Goal: Information Seeking & Learning: Learn about a topic

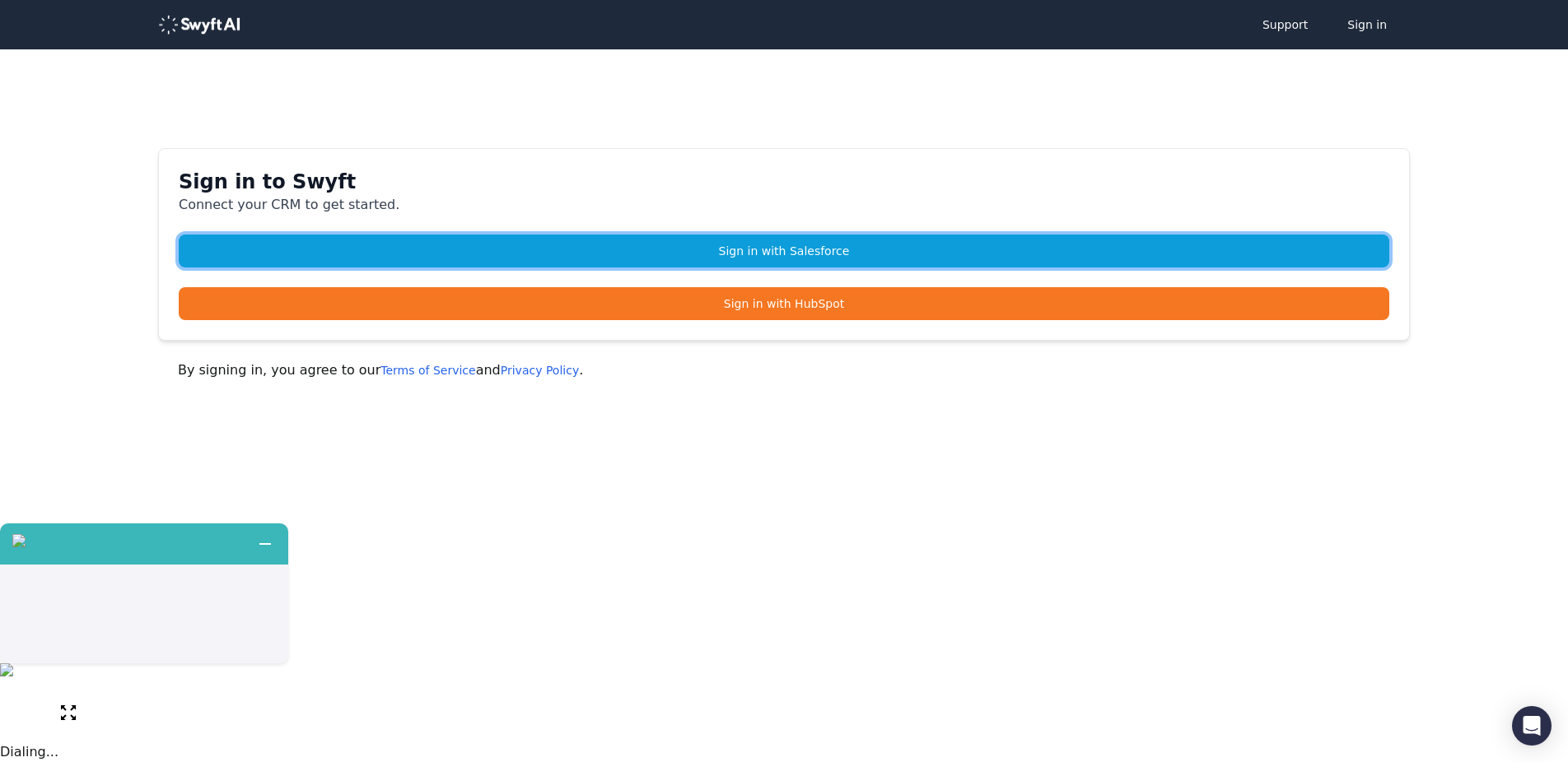
click at [824, 254] on link "Sign in with Salesforce" at bounding box center [784, 251] width 1210 height 33
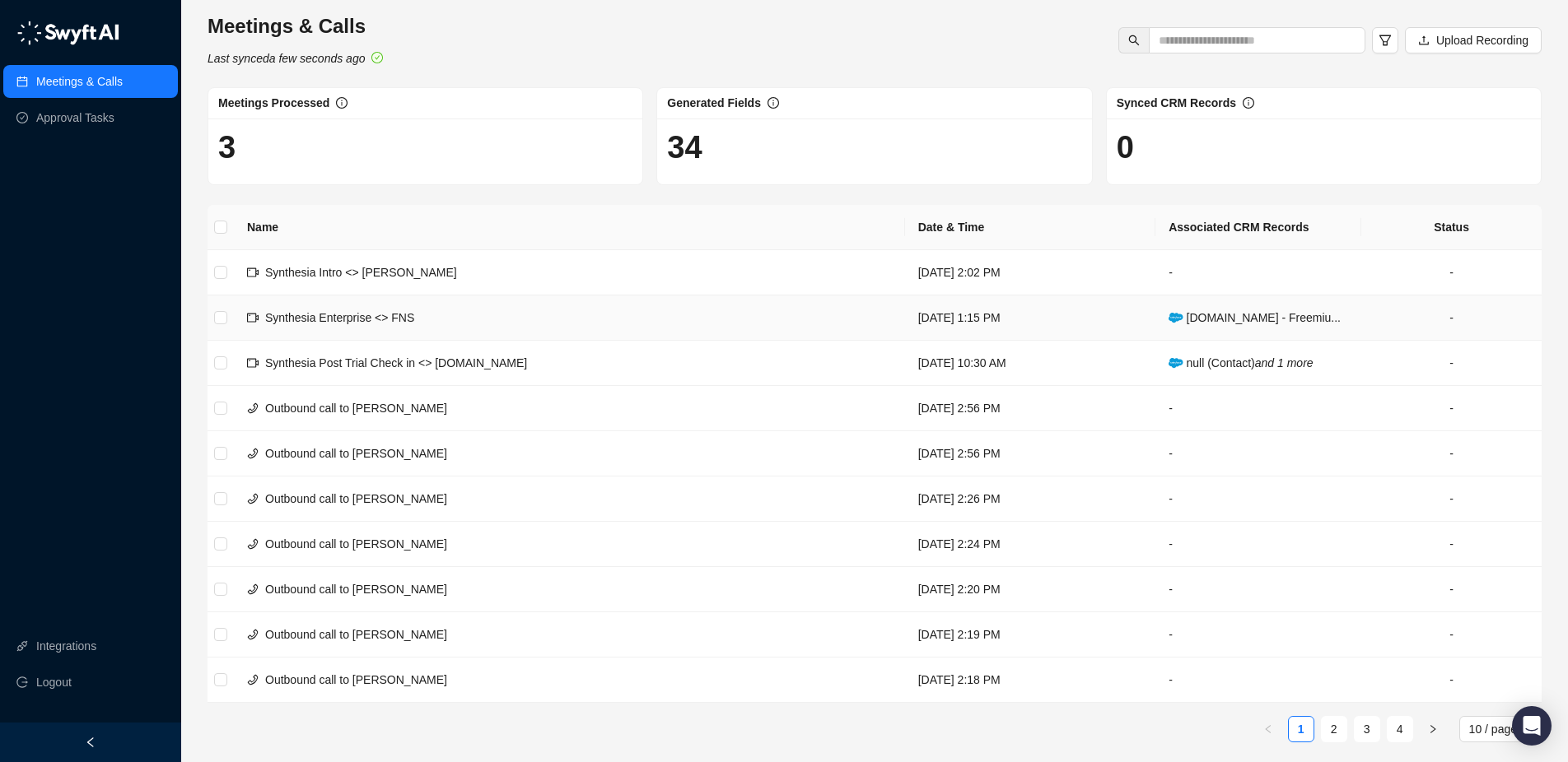
scroll to position [6, 0]
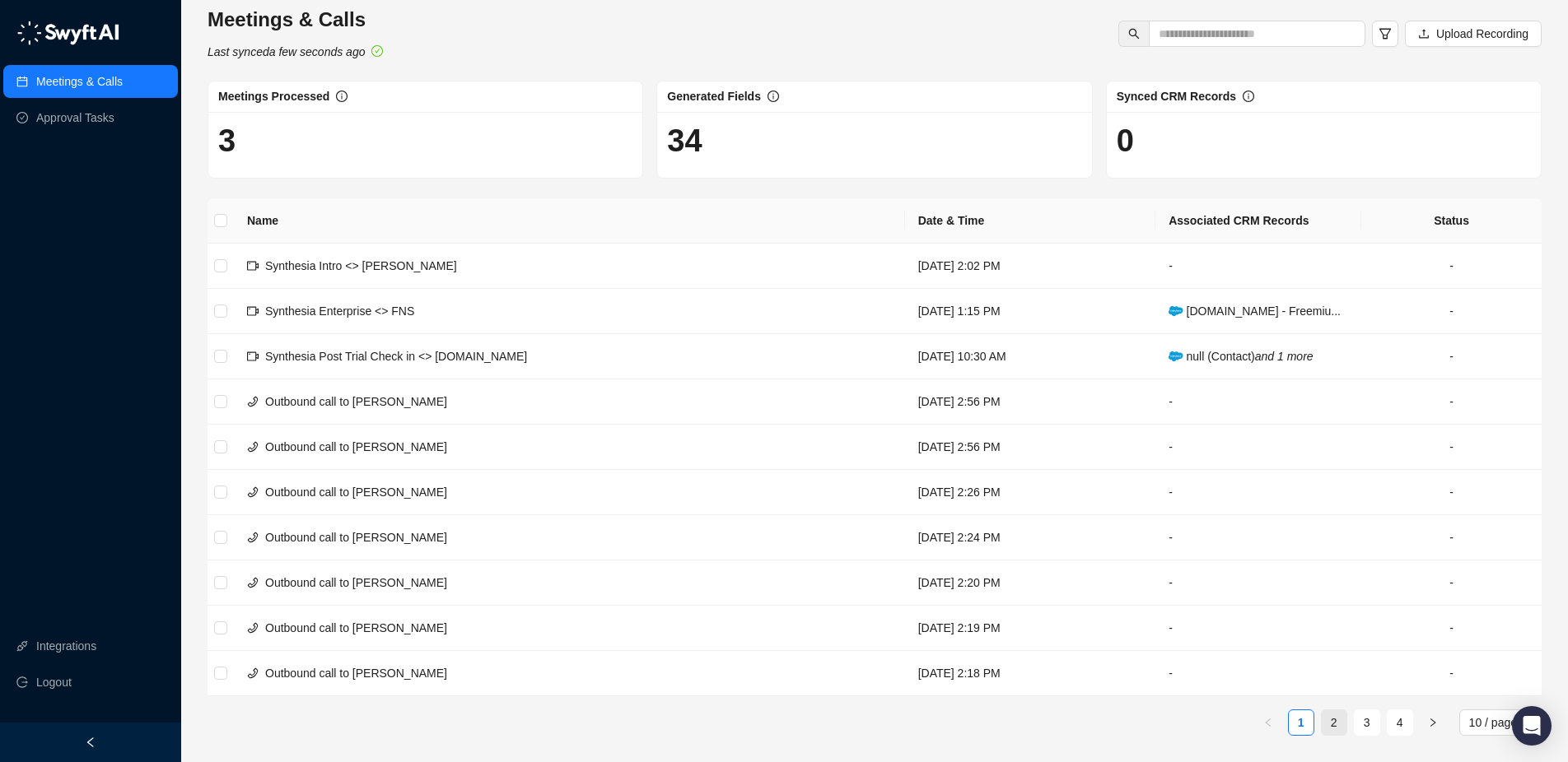
click at [1333, 724] on link "2" at bounding box center [1335, 723] width 25 height 25
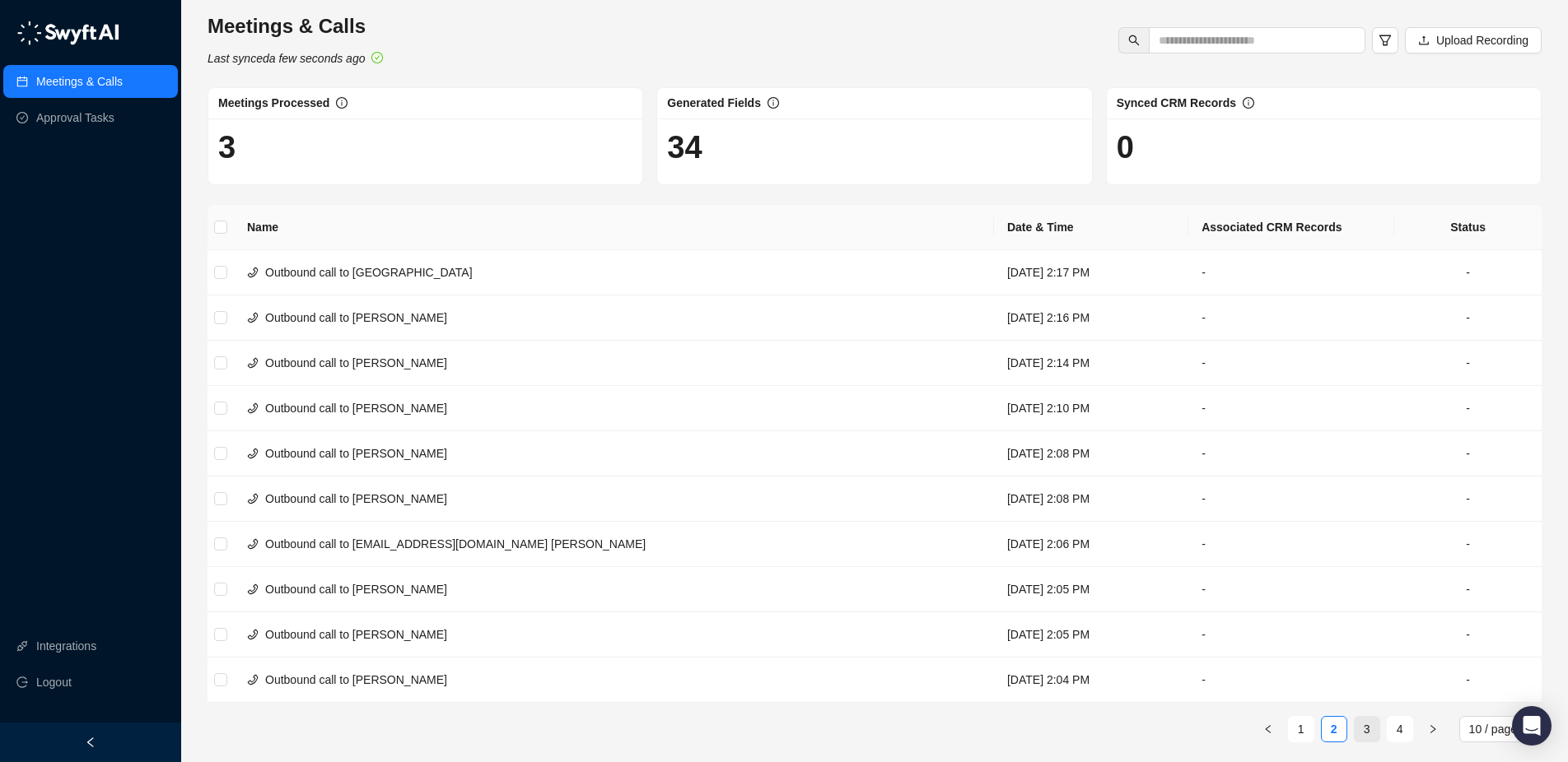
click at [1366, 728] on link "3" at bounding box center [1367, 729] width 25 height 25
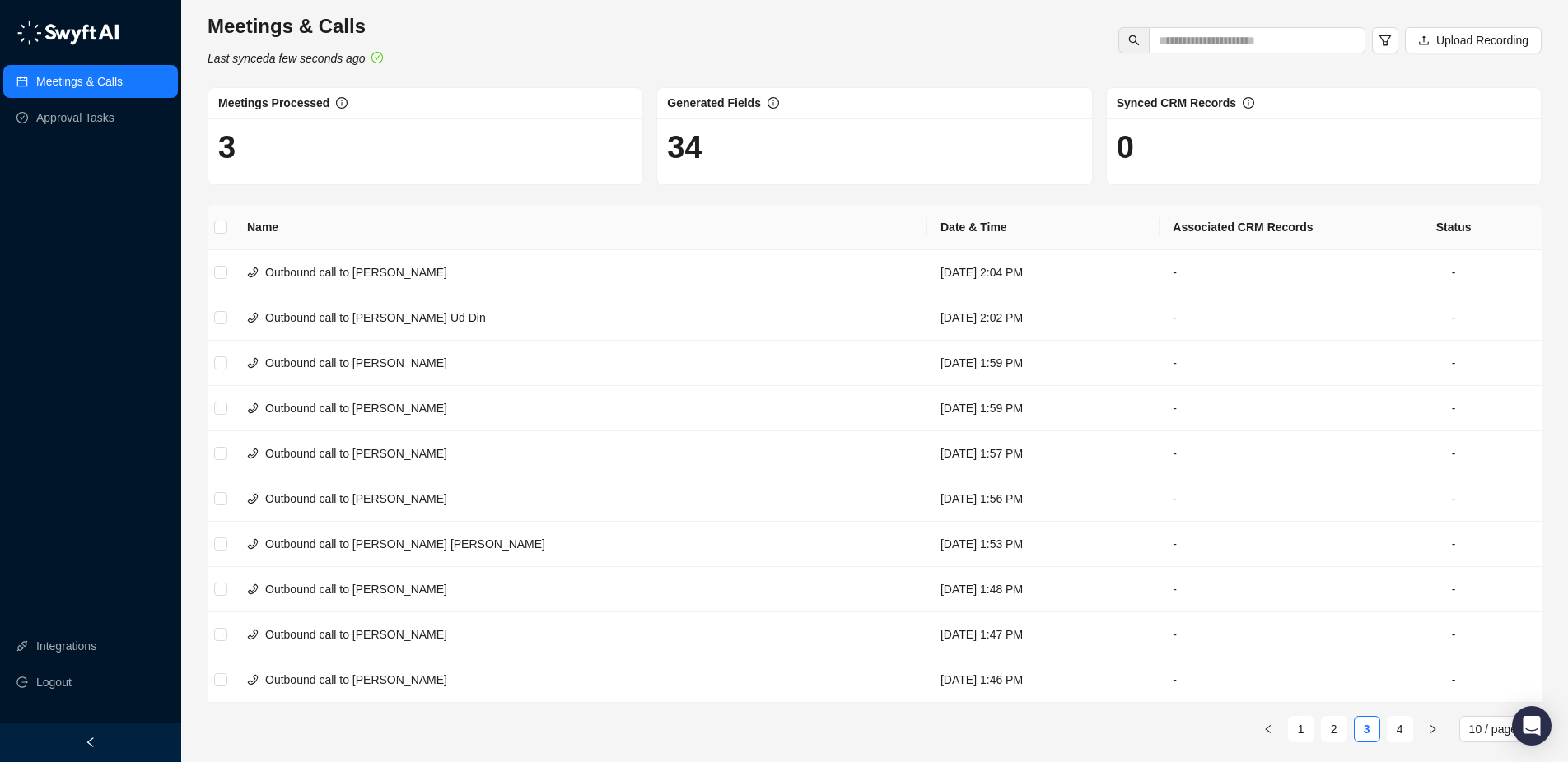
click at [1380, 734] on ul "1 2 3 4 10 / page" at bounding box center [875, 730] width 1335 height 27
click at [1302, 735] on link "1" at bounding box center [1302, 729] width 25 height 25
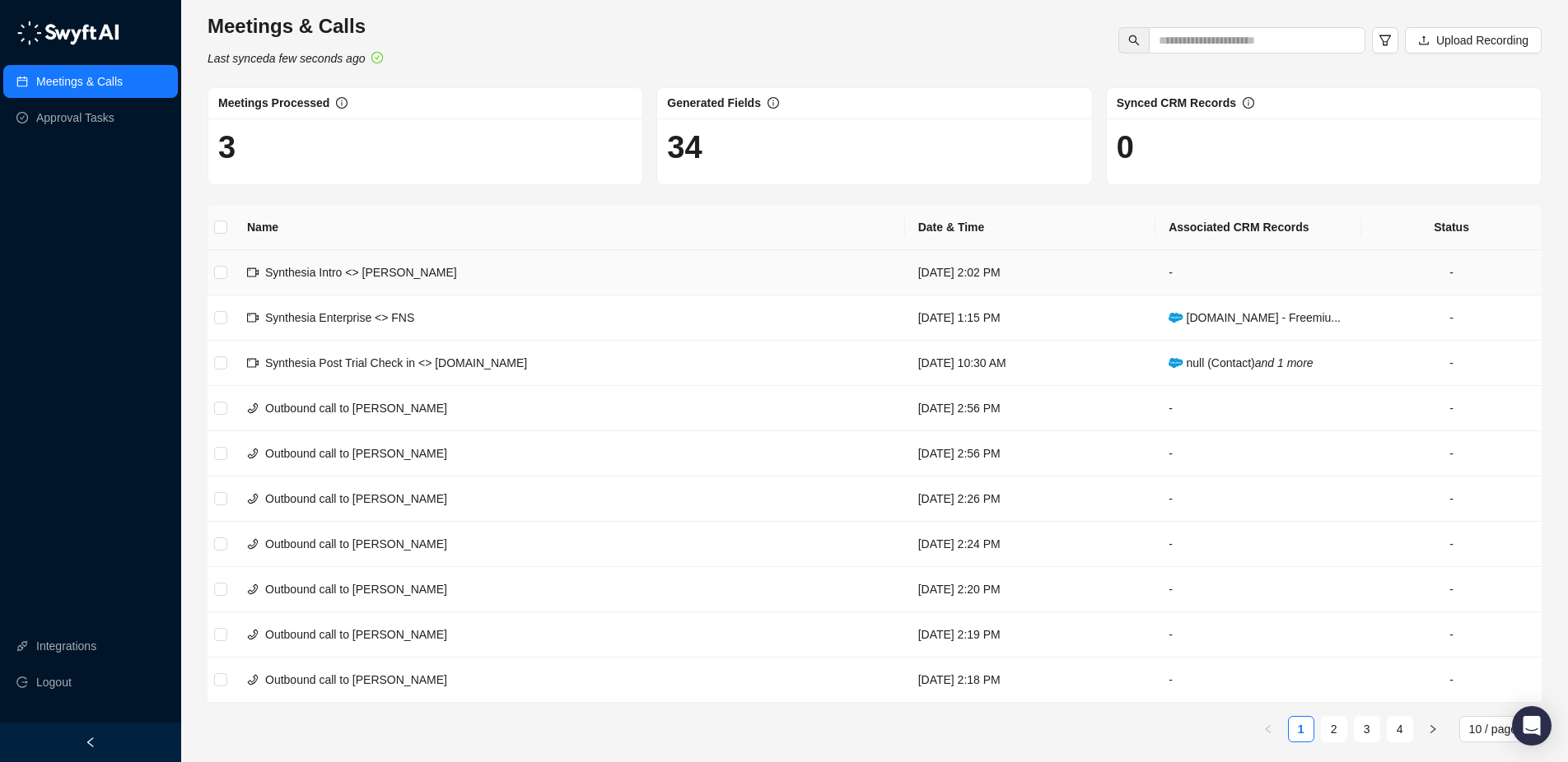
click at [458, 271] on td "Synthesia Intro <> [PERSON_NAME]" at bounding box center [570, 272] width 671 height 45
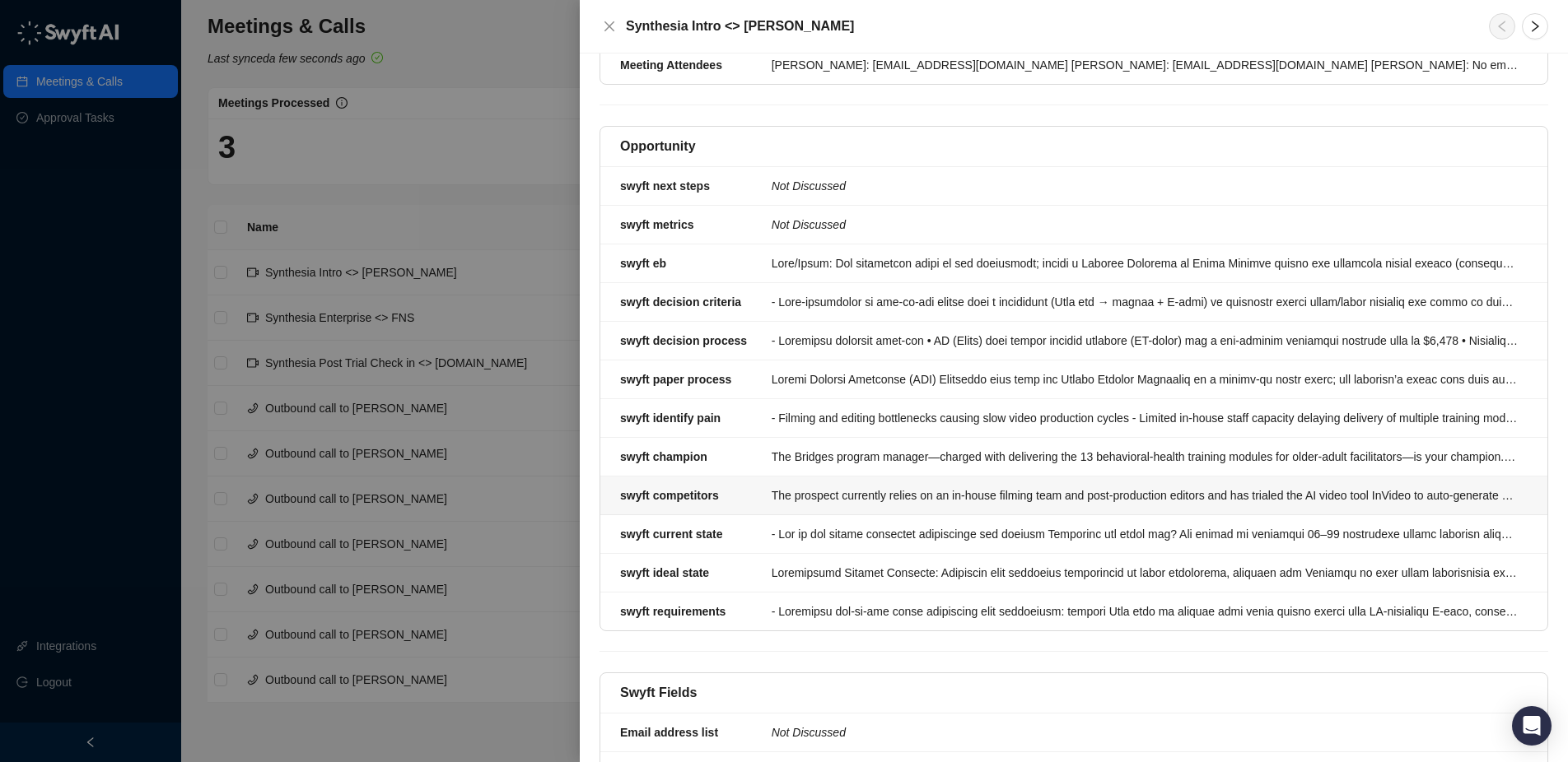
scroll to position [210, 0]
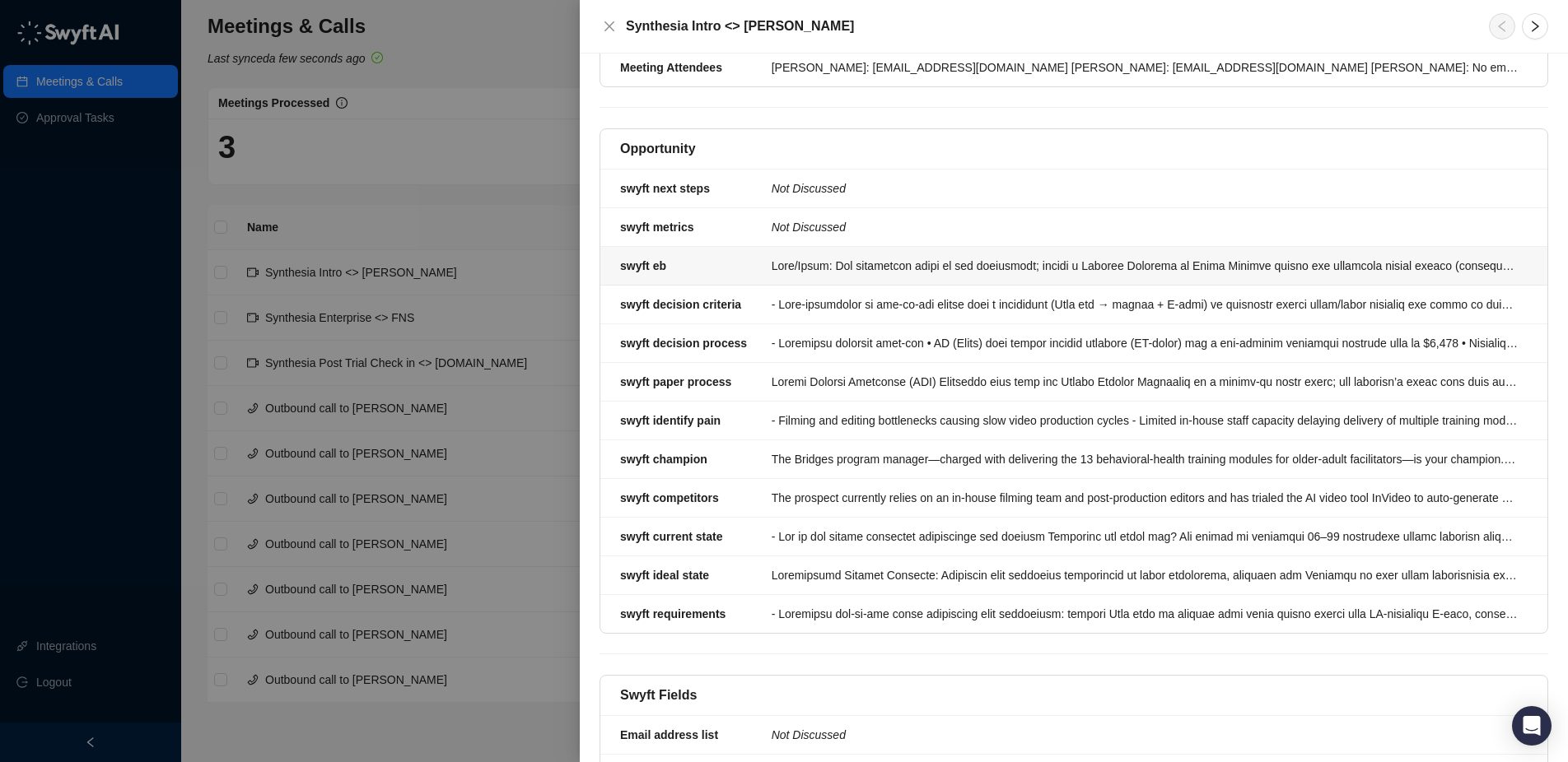
click at [1450, 266] on div at bounding box center [1145, 266] width 746 height 18
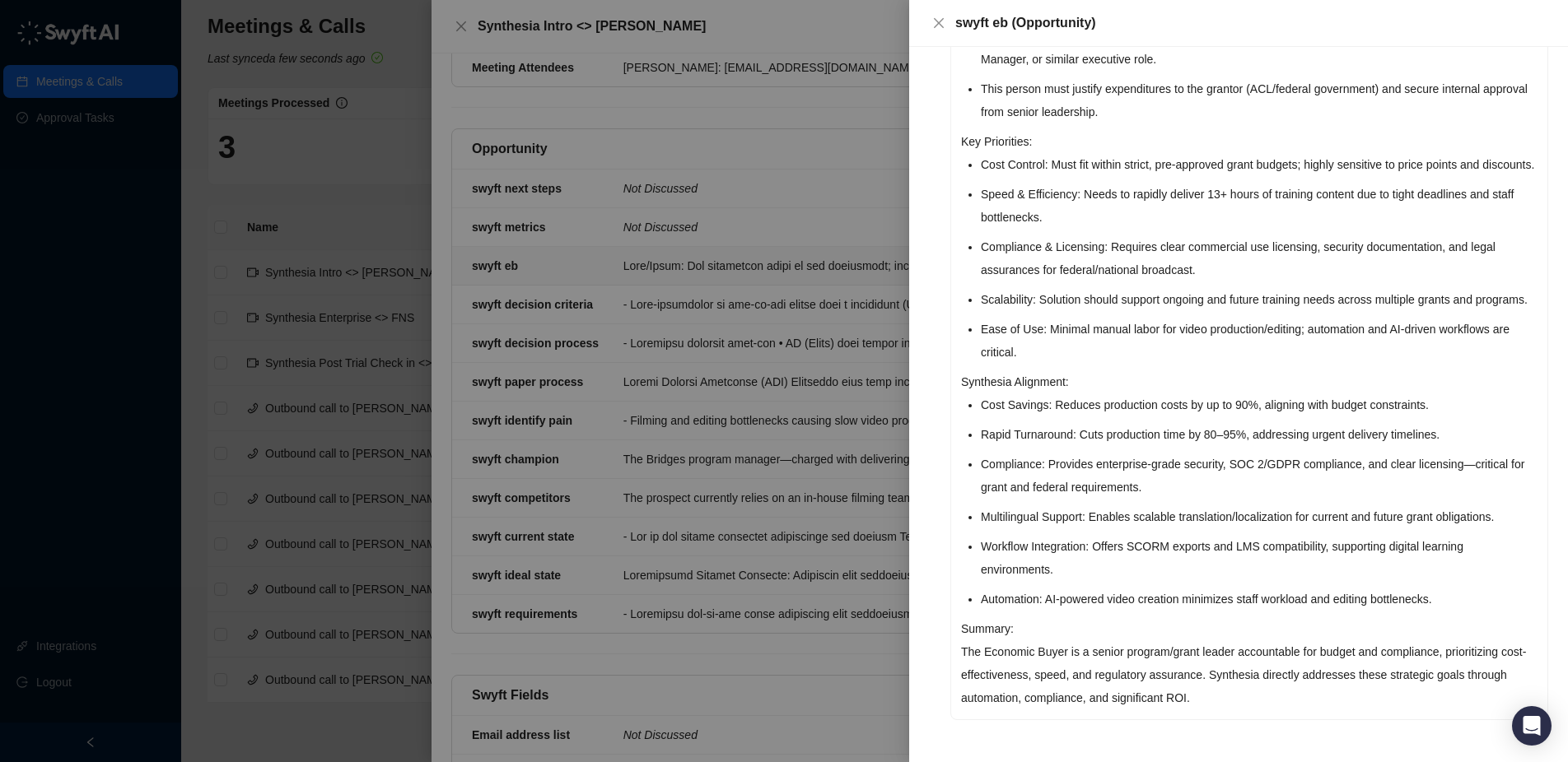
scroll to position [338, 0]
click at [938, 17] on icon "close" at bounding box center [939, 23] width 13 height 13
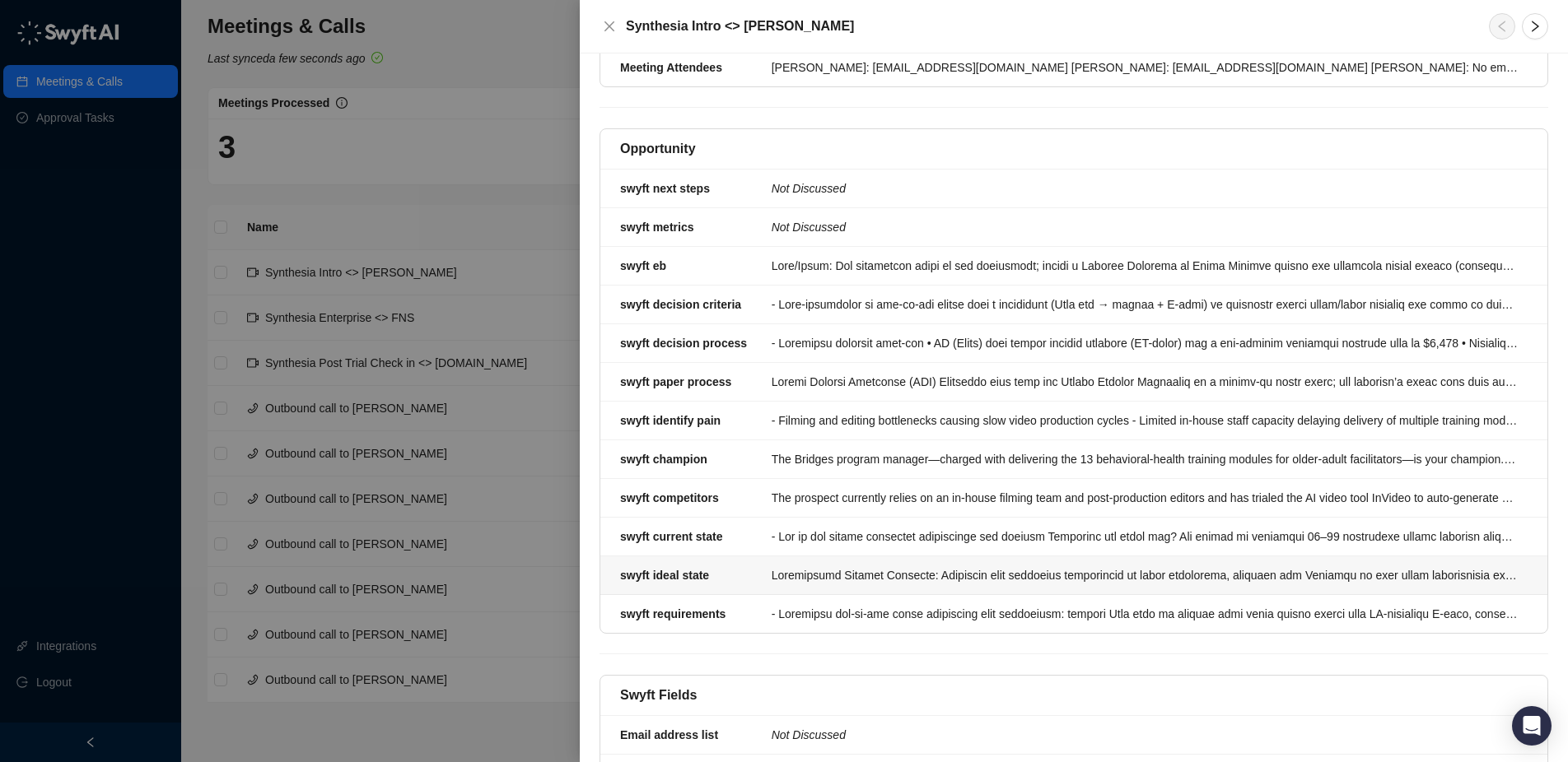
click at [753, 570] on div "swyft ideal state" at bounding box center [691, 576] width 142 height 18
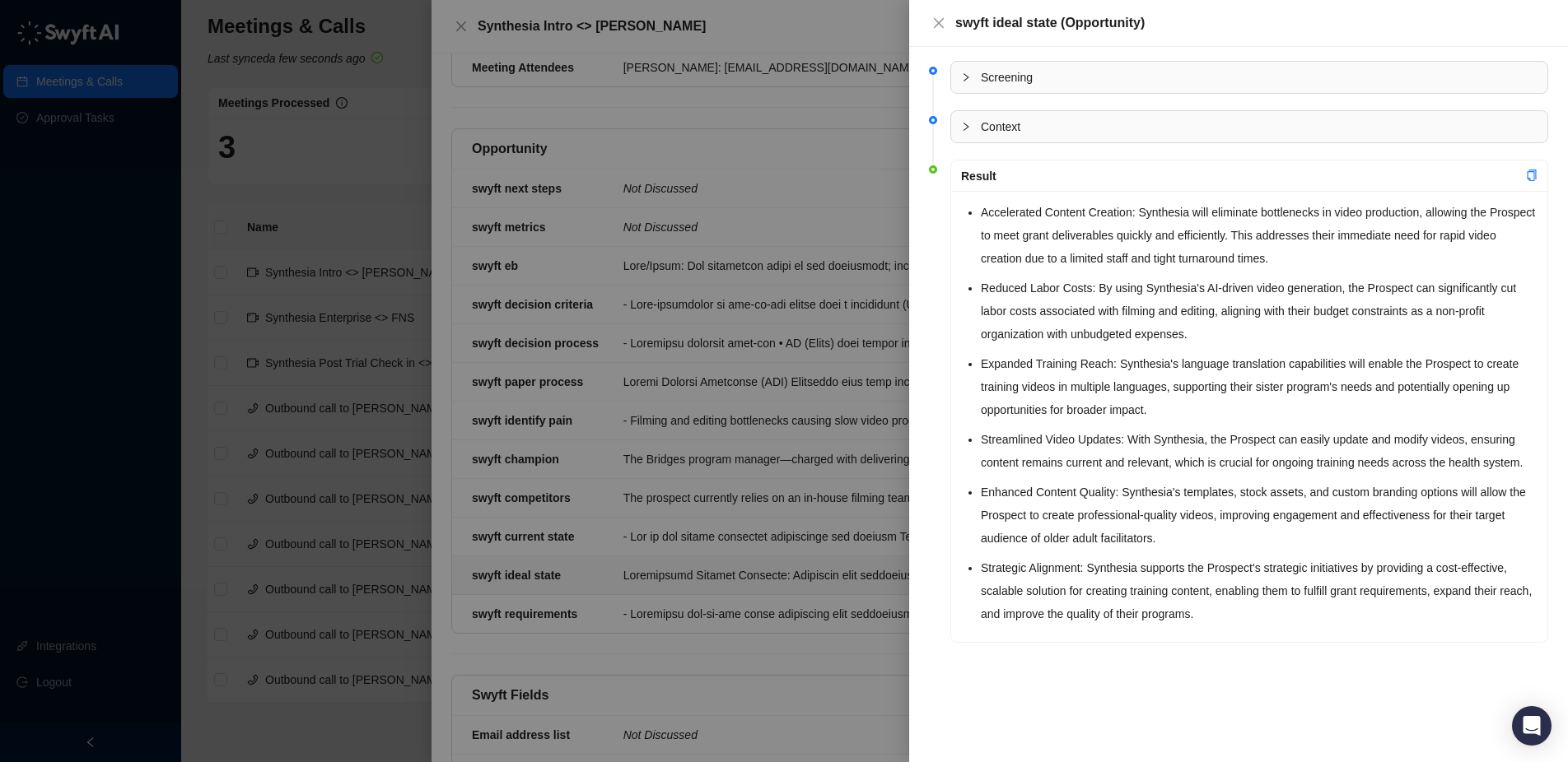
click at [682, 310] on div at bounding box center [784, 381] width 1568 height 762
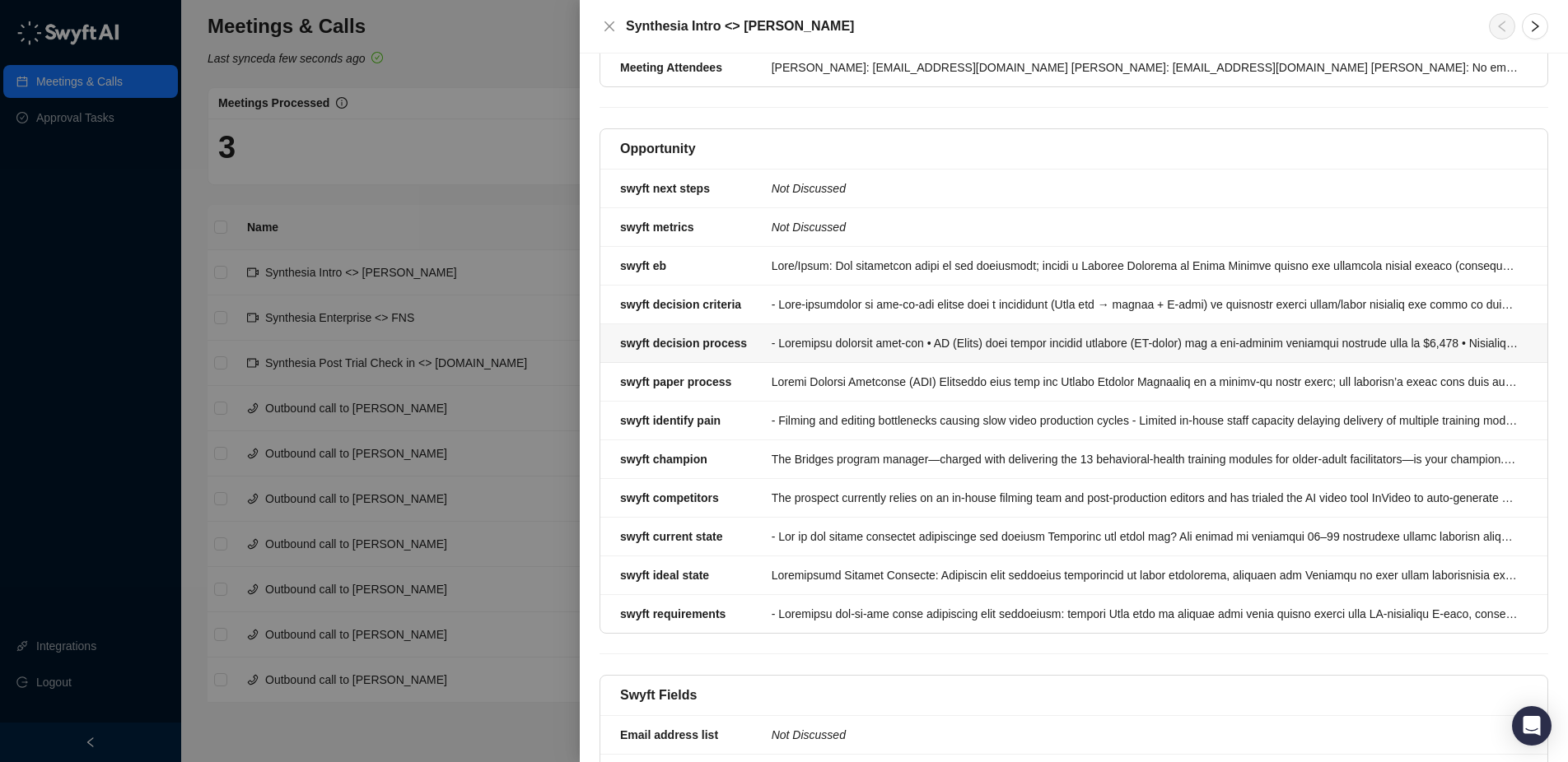
click at [782, 340] on div at bounding box center [1145, 343] width 746 height 18
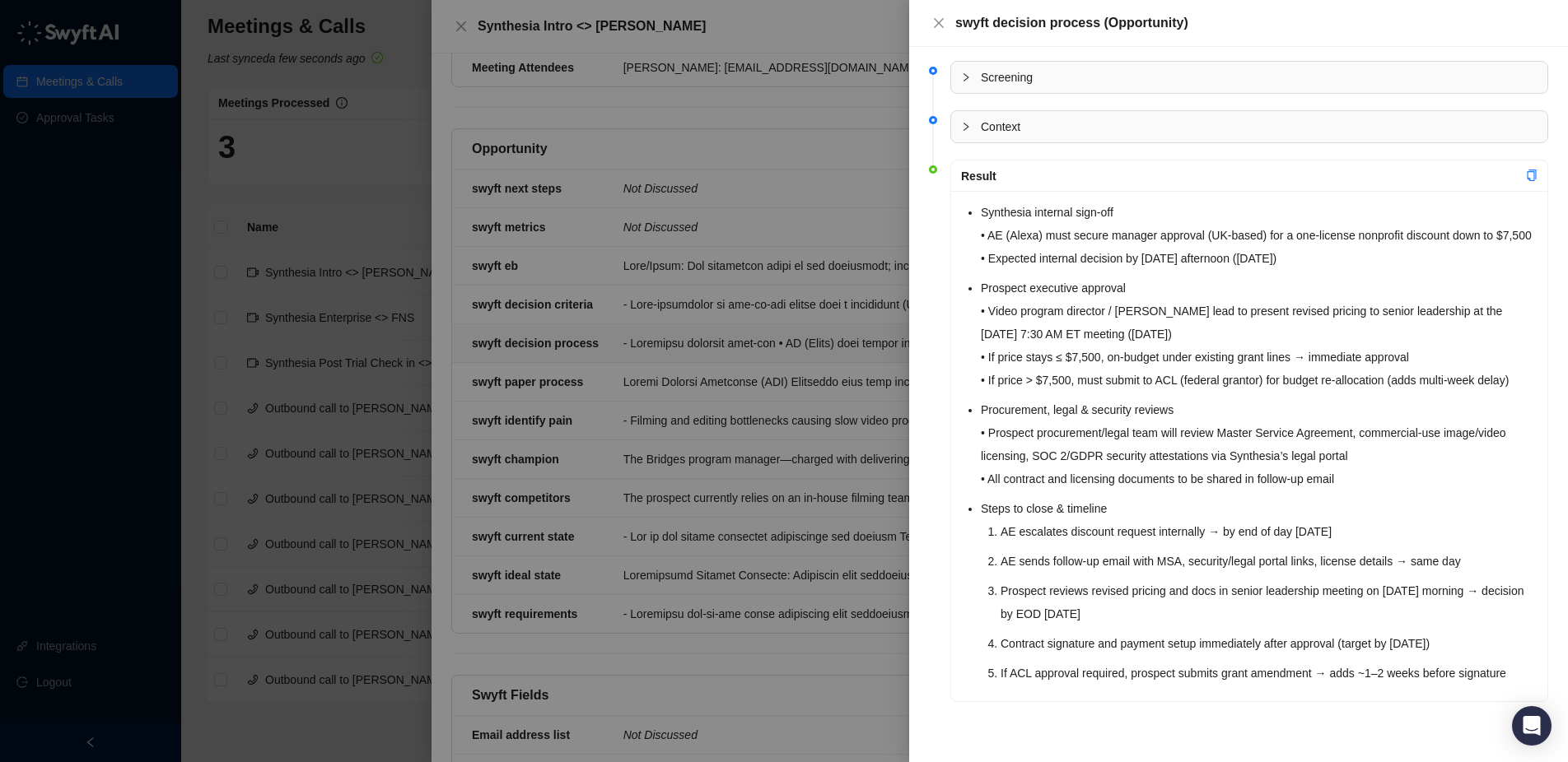
scroll to position [5, 0]
click at [380, 293] on div at bounding box center [784, 381] width 1568 height 762
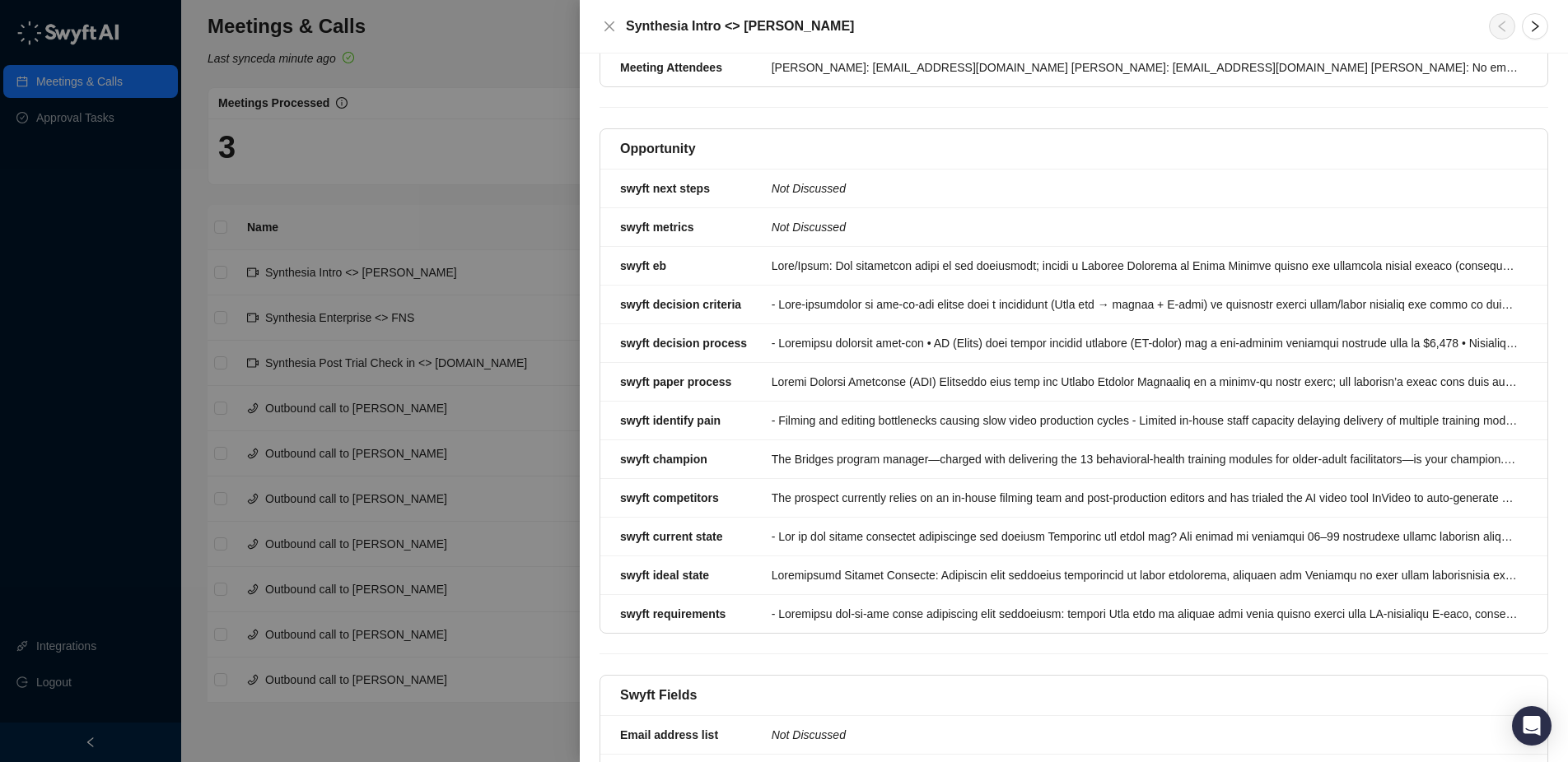
click at [82, 123] on div at bounding box center [784, 381] width 1568 height 762
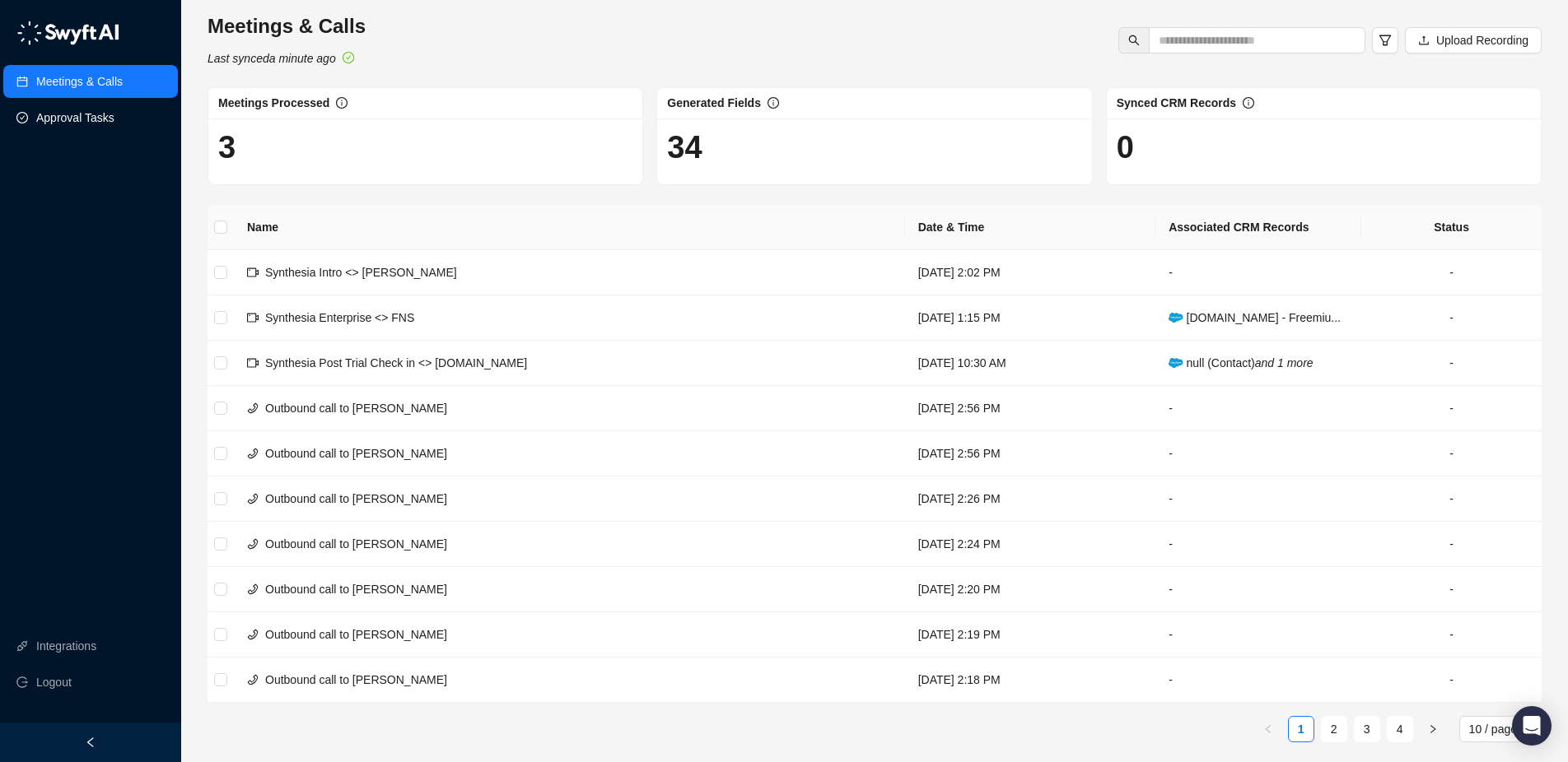
click at [83, 115] on link "Approval Tasks" at bounding box center [75, 117] width 78 height 33
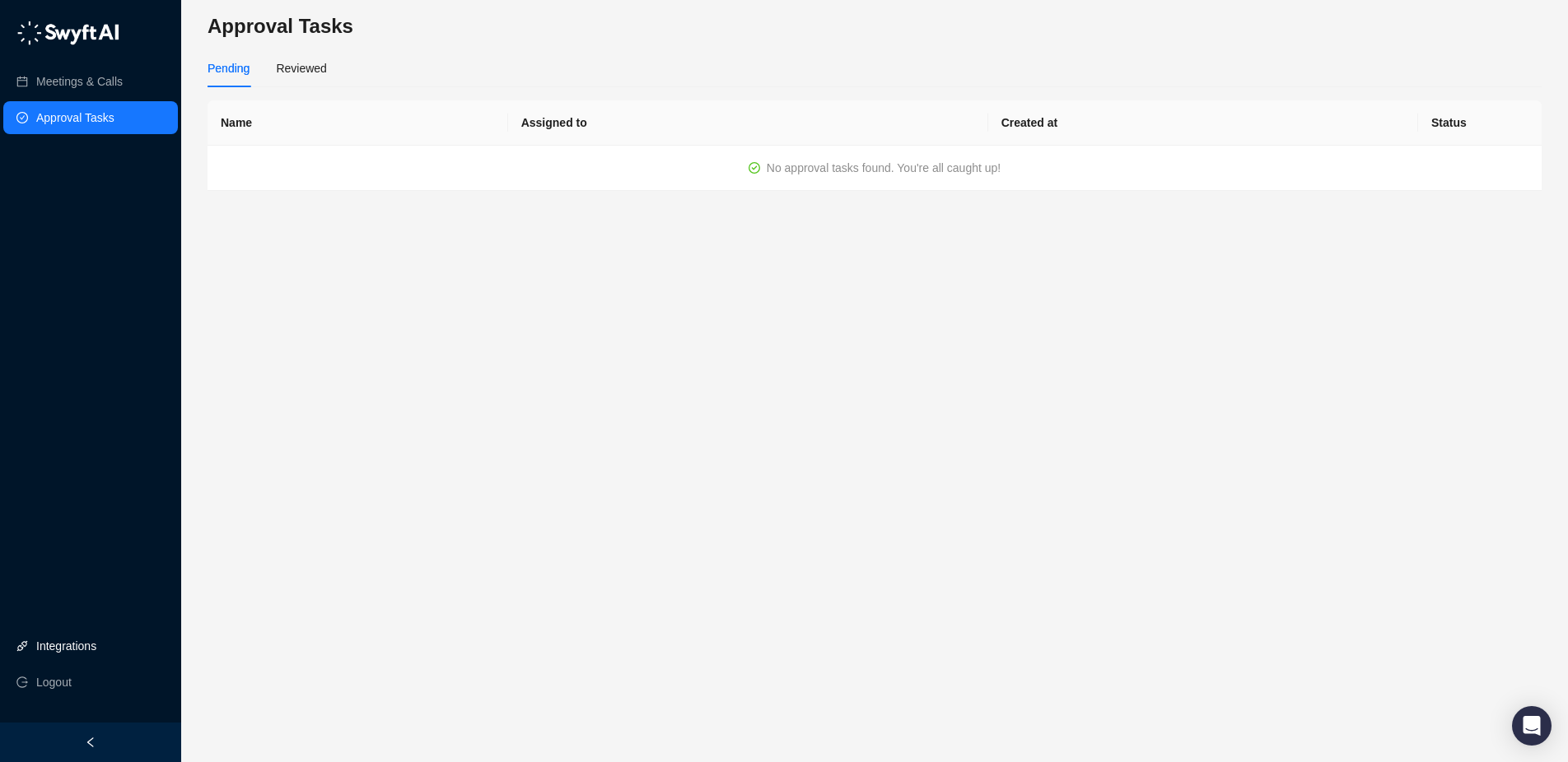
click at [73, 646] on link "Integrations" at bounding box center [67, 646] width 60 height 33
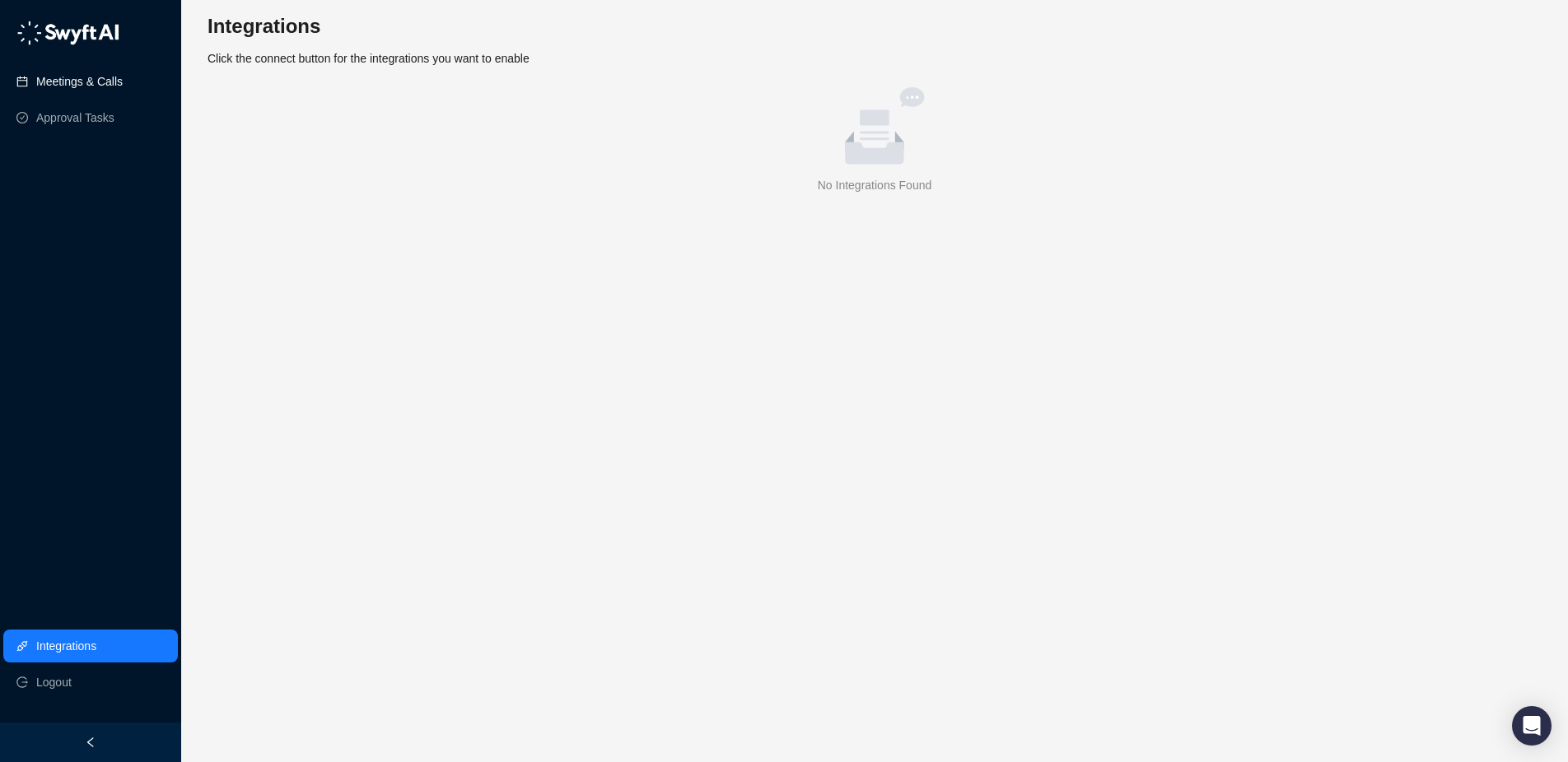
click at [122, 75] on link "Meetings & Calls" at bounding box center [79, 81] width 86 height 33
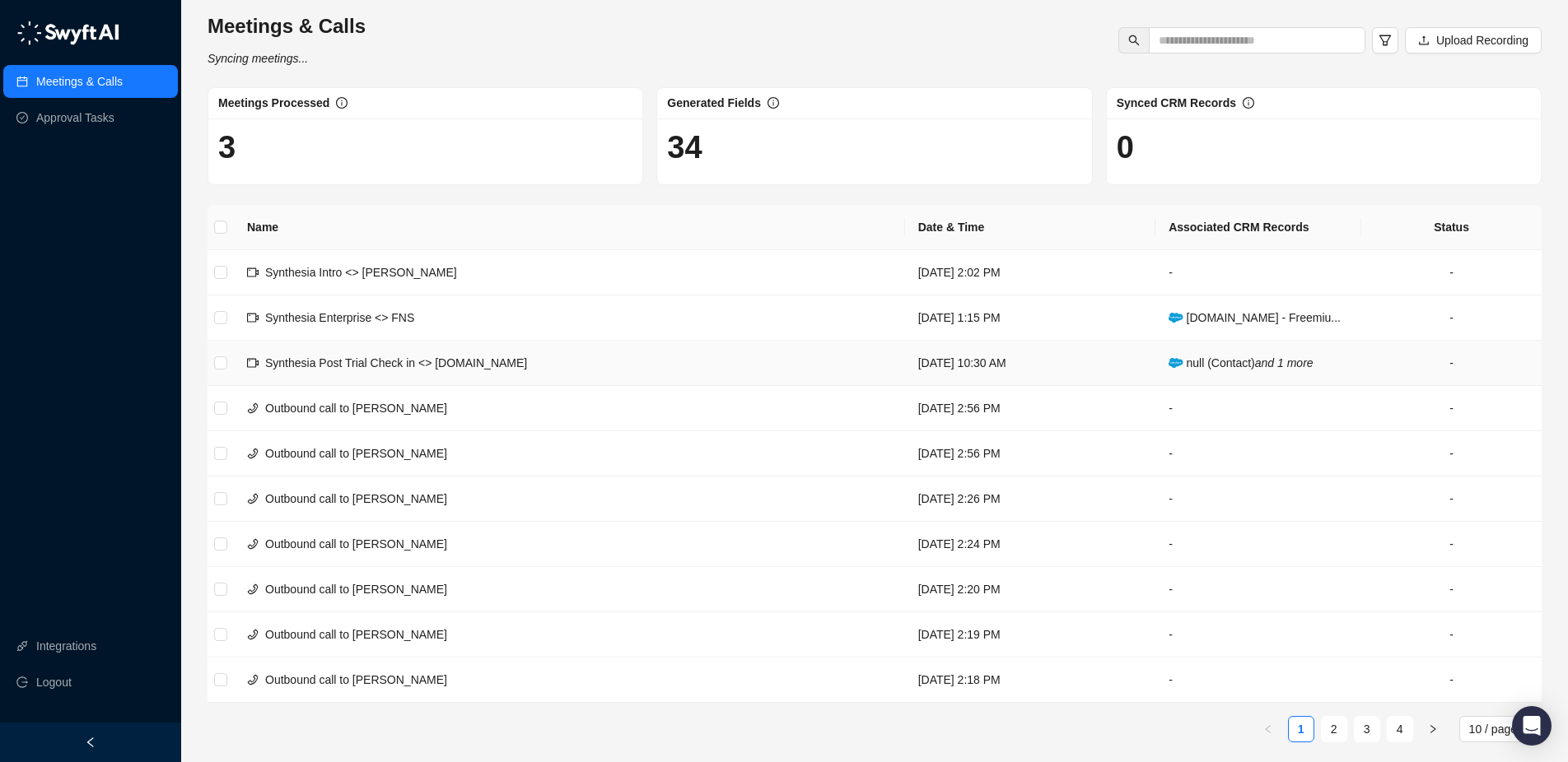
click at [357, 357] on span "Synthesia Post Trial Check in <> [DOMAIN_NAME]" at bounding box center [396, 363] width 262 height 13
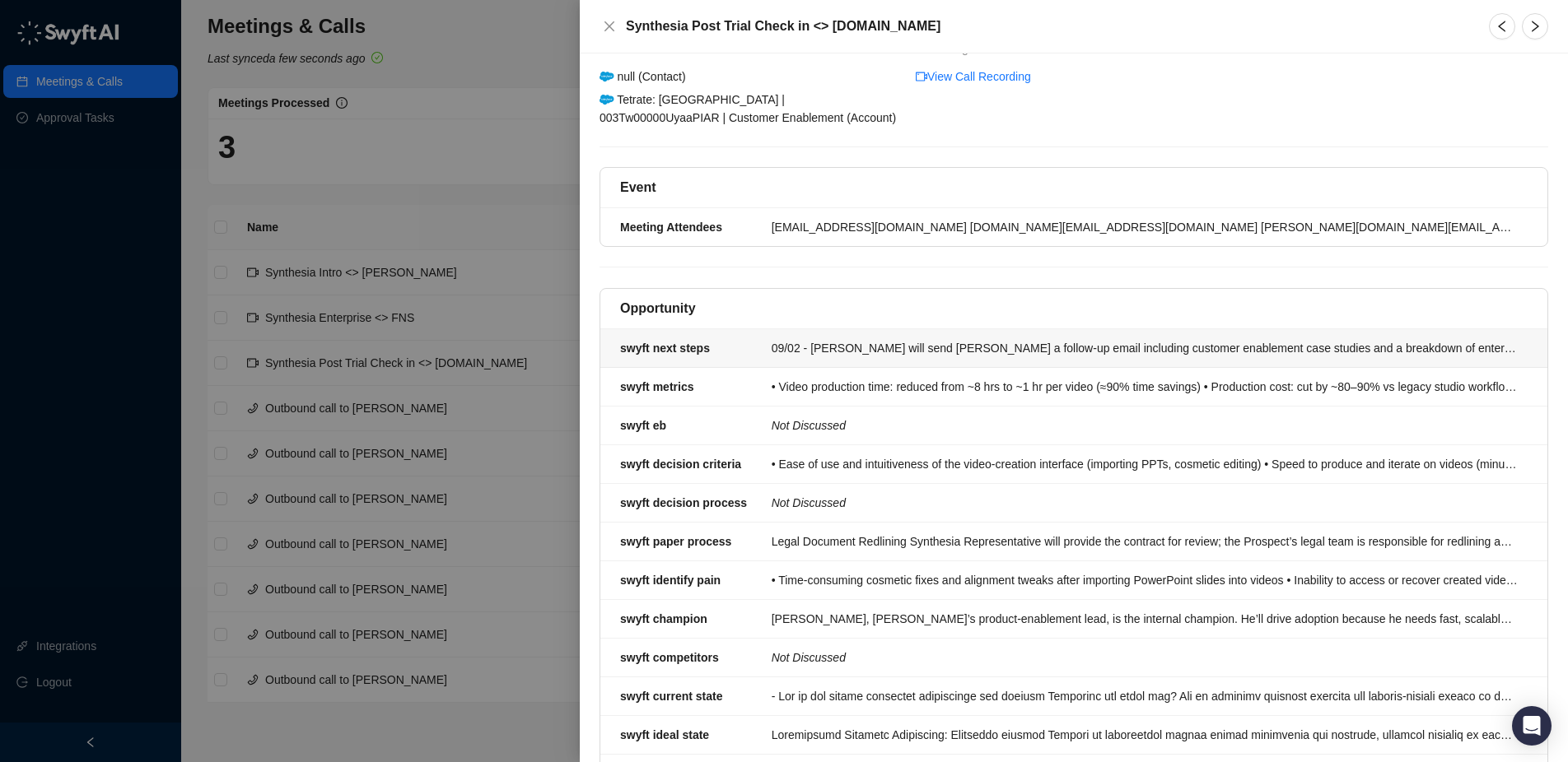
scroll to position [98, 0]
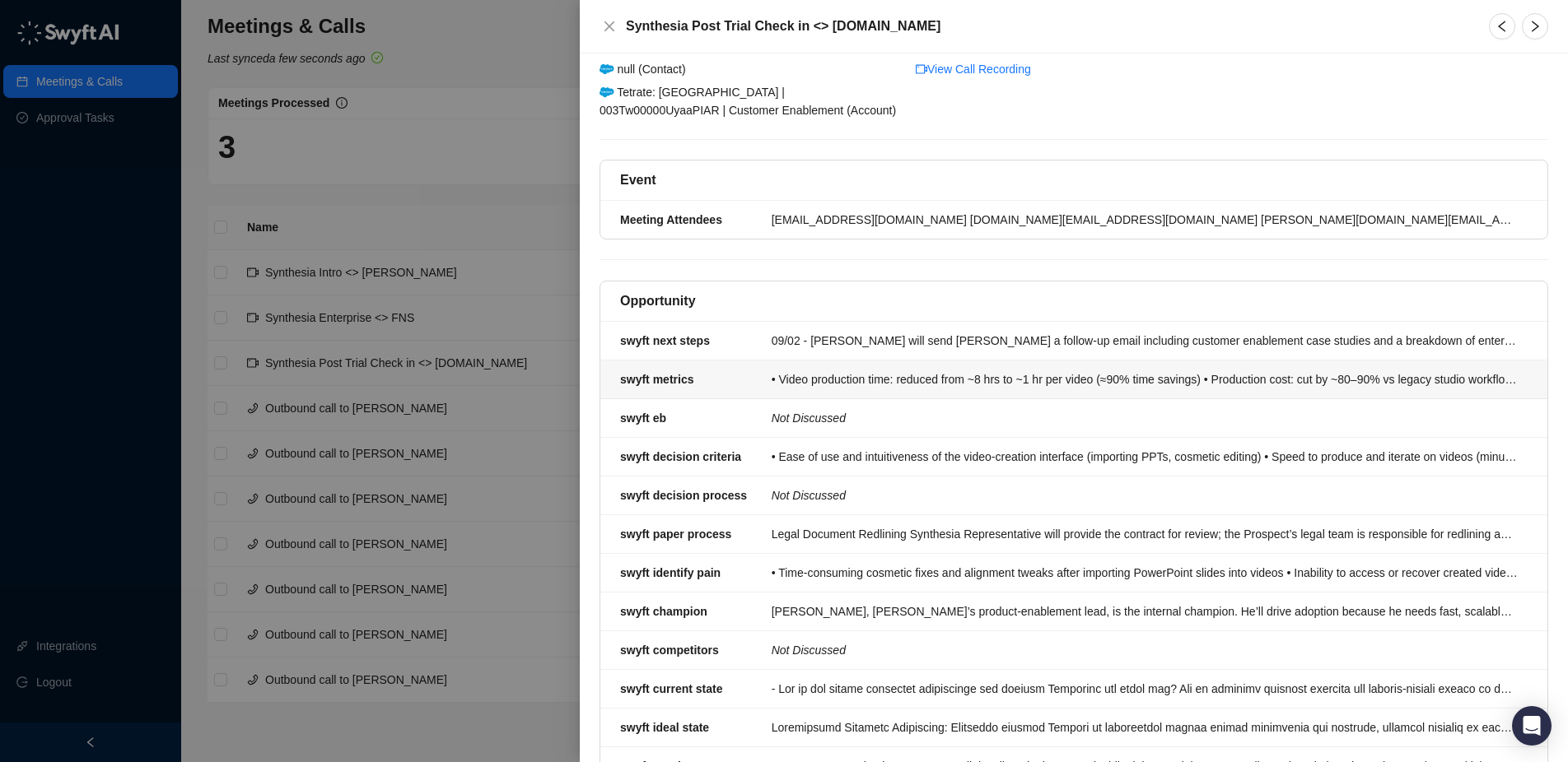
click at [911, 381] on div "• Video production time: reduced from ~8 hrs to ~1 hr per video (≈90% time savi…" at bounding box center [1145, 380] width 746 height 18
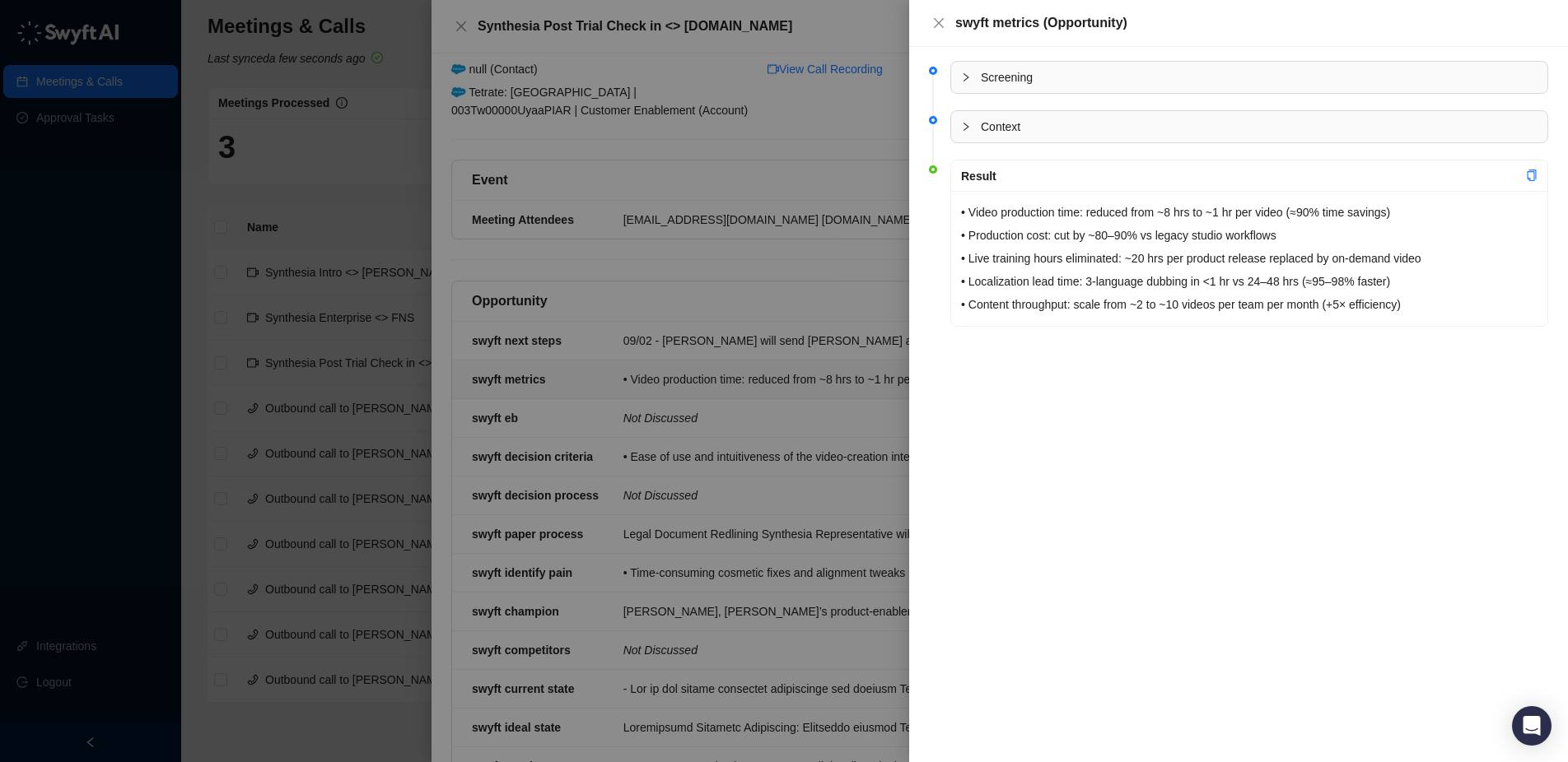
click at [819, 281] on div at bounding box center [784, 381] width 1568 height 762
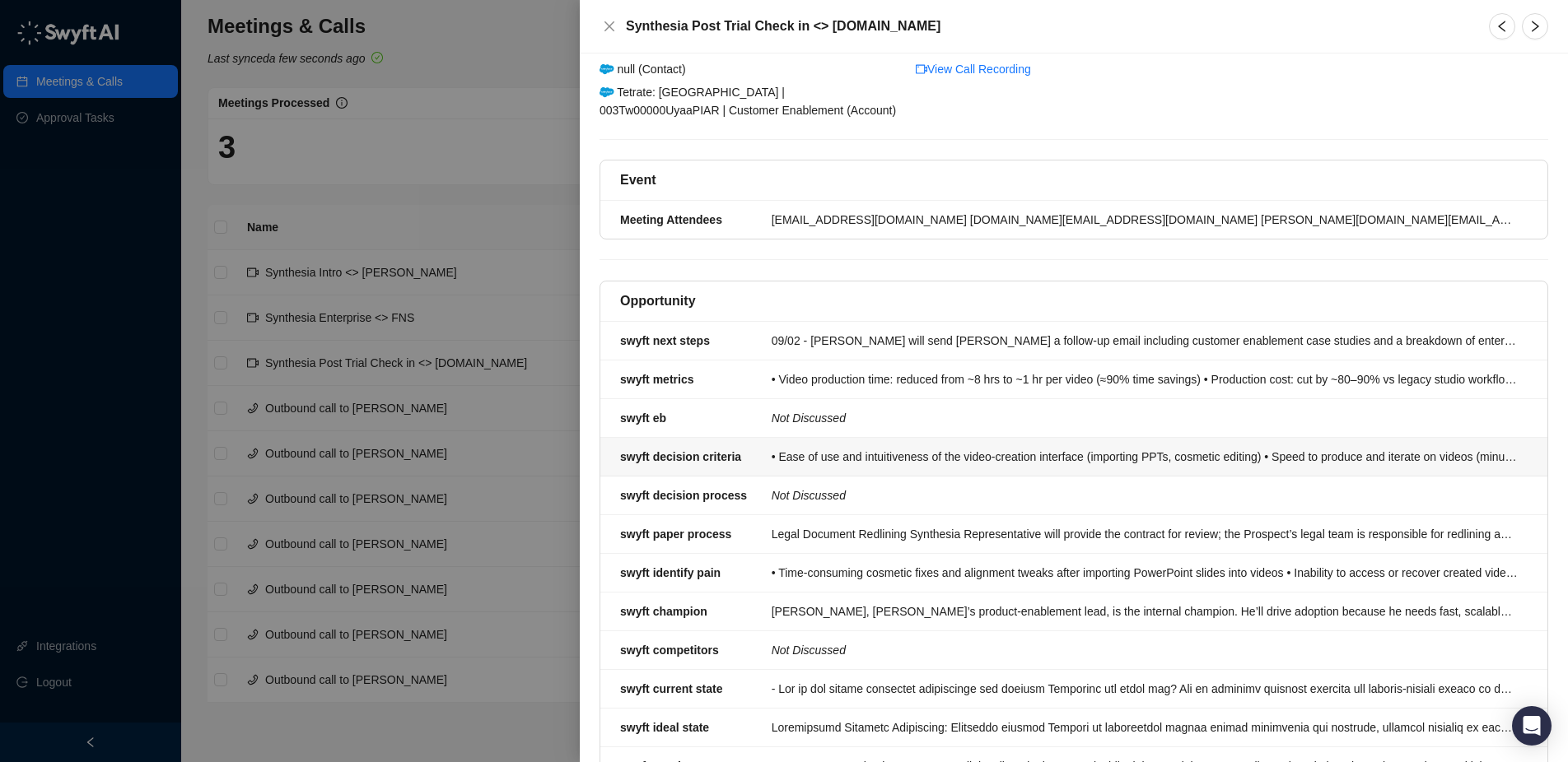
click at [762, 462] on div "swyft decision criteria" at bounding box center [690, 457] width 152 height 18
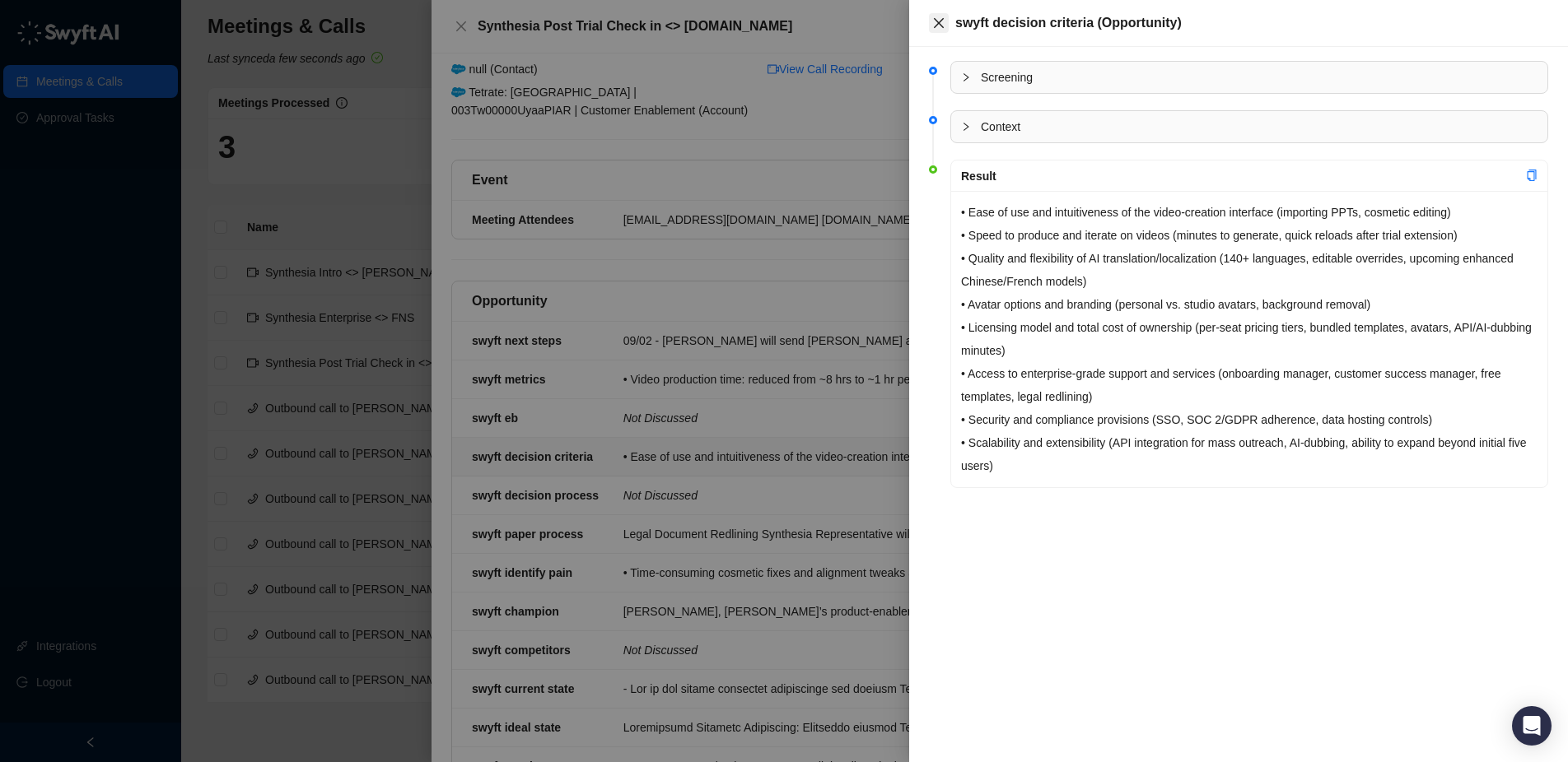
click at [944, 28] on icon "close" at bounding box center [939, 23] width 13 height 13
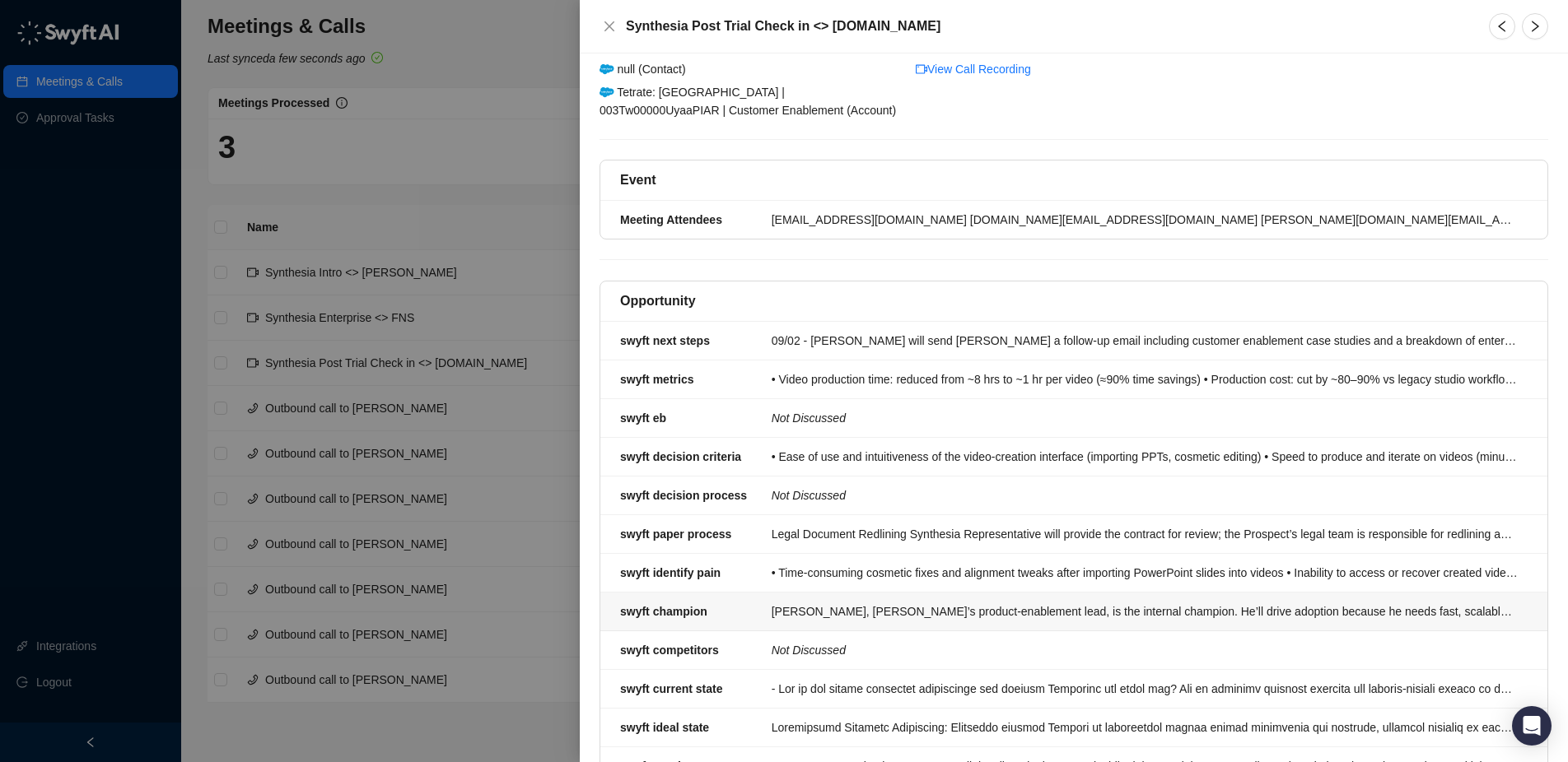
click at [855, 613] on div "[PERSON_NAME], [PERSON_NAME]’s product‐enablement lead, is the internal champio…" at bounding box center [1145, 611] width 746 height 18
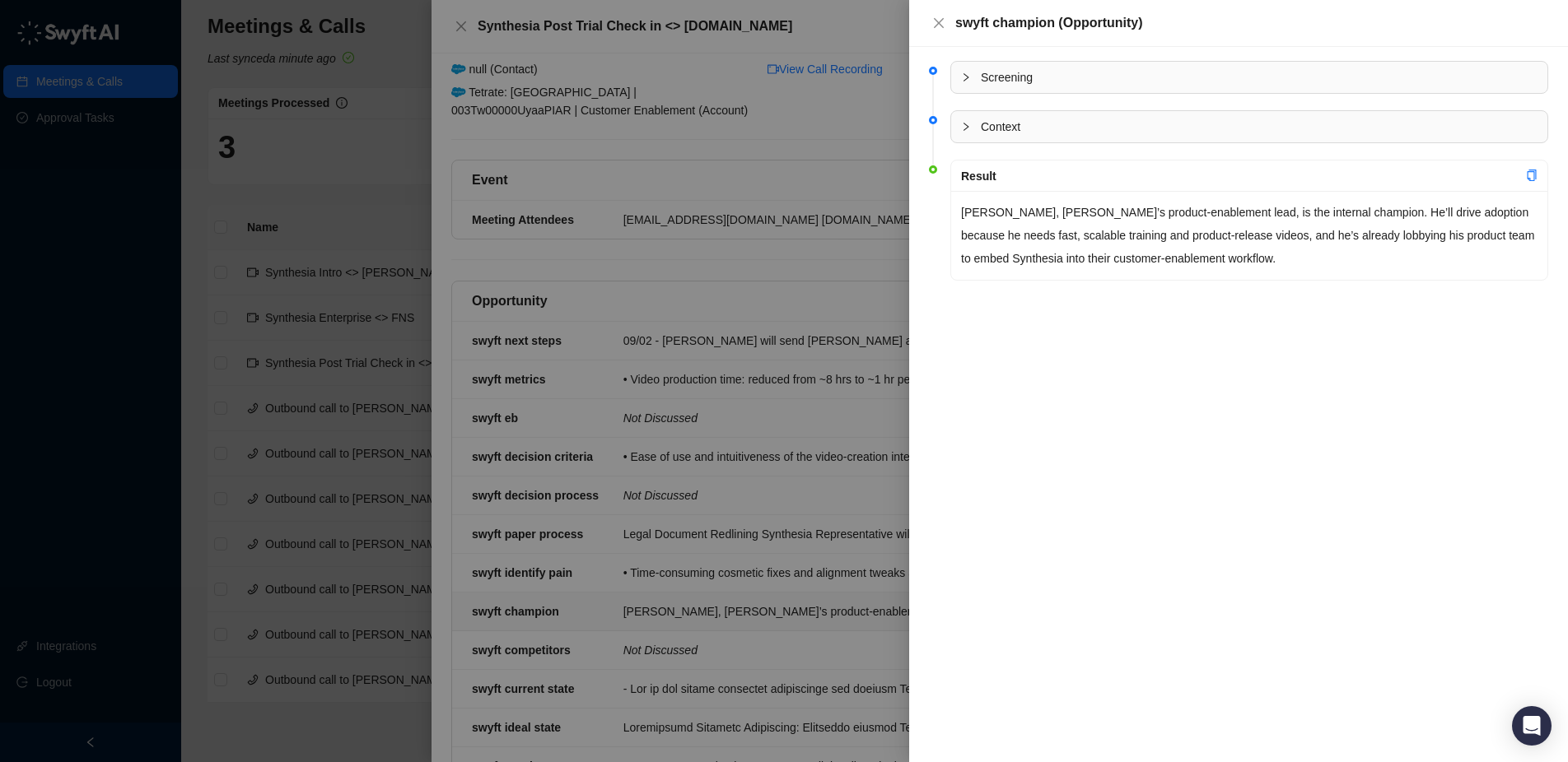
click at [815, 387] on div at bounding box center [784, 381] width 1568 height 762
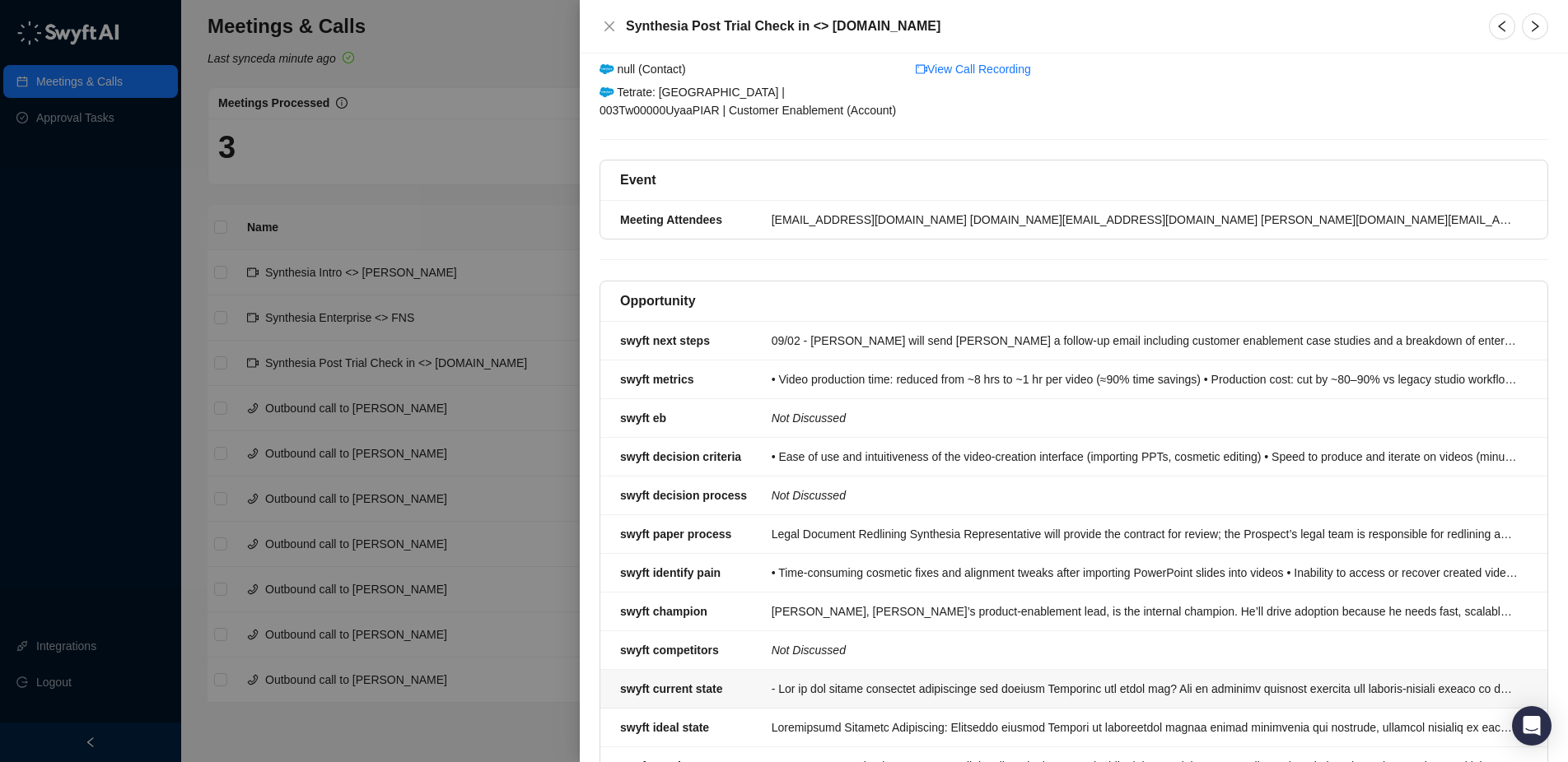
click at [739, 694] on div "swyft current state" at bounding box center [691, 689] width 142 height 18
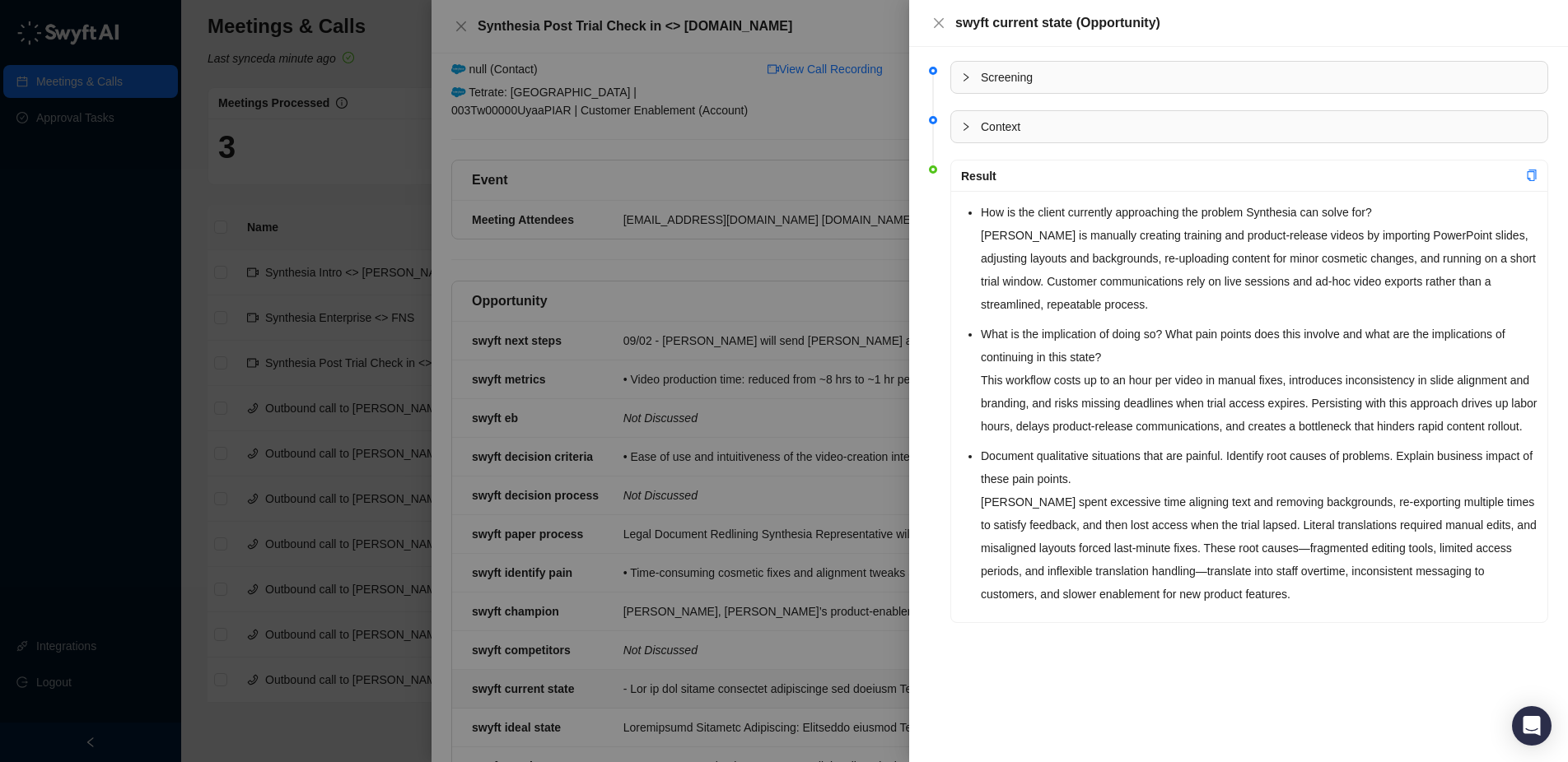
click at [965, 124] on icon "collapsed" at bounding box center [965, 126] width 10 height 10
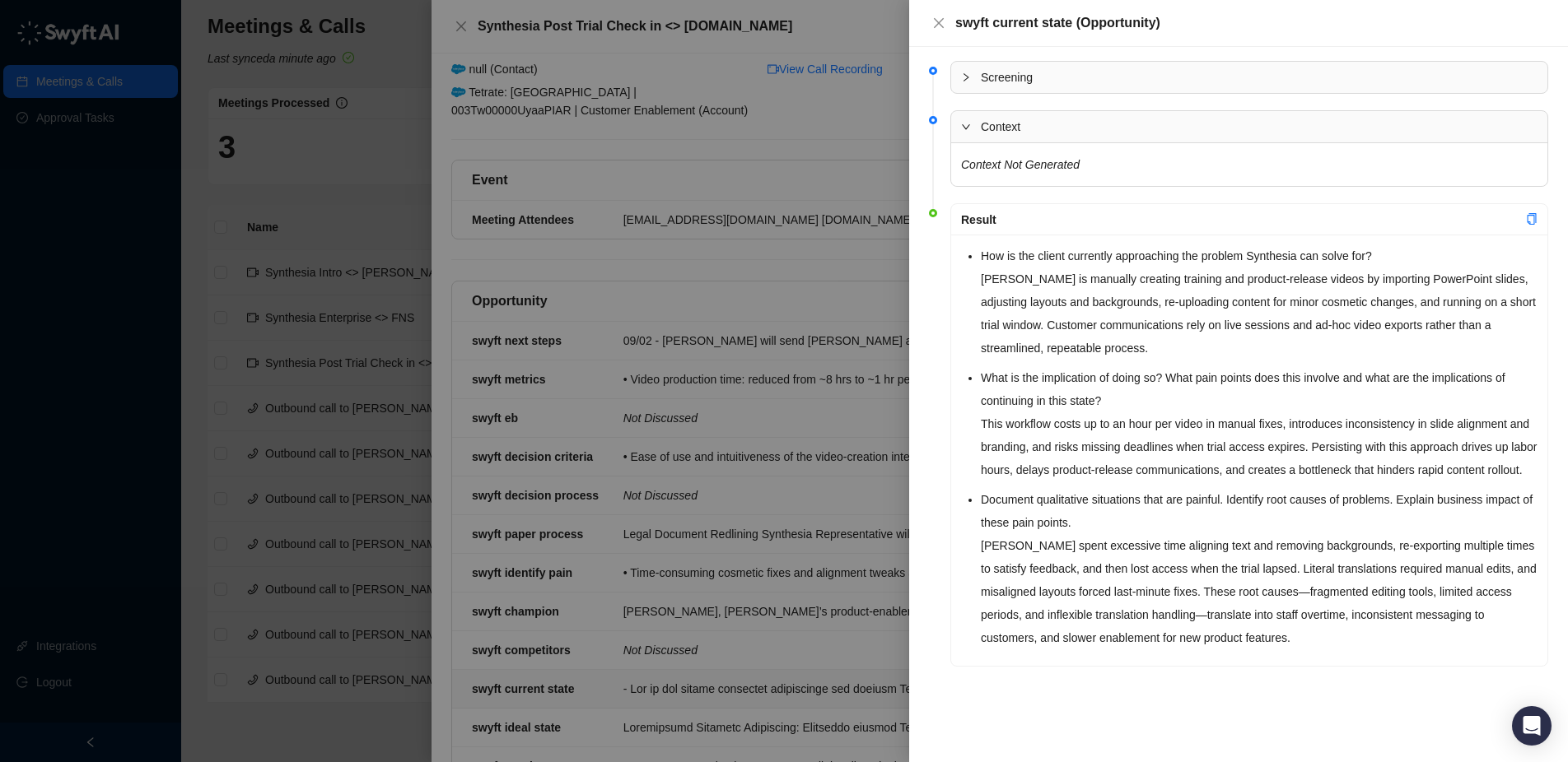
click at [965, 124] on icon "expanded" at bounding box center [965, 126] width 10 height 10
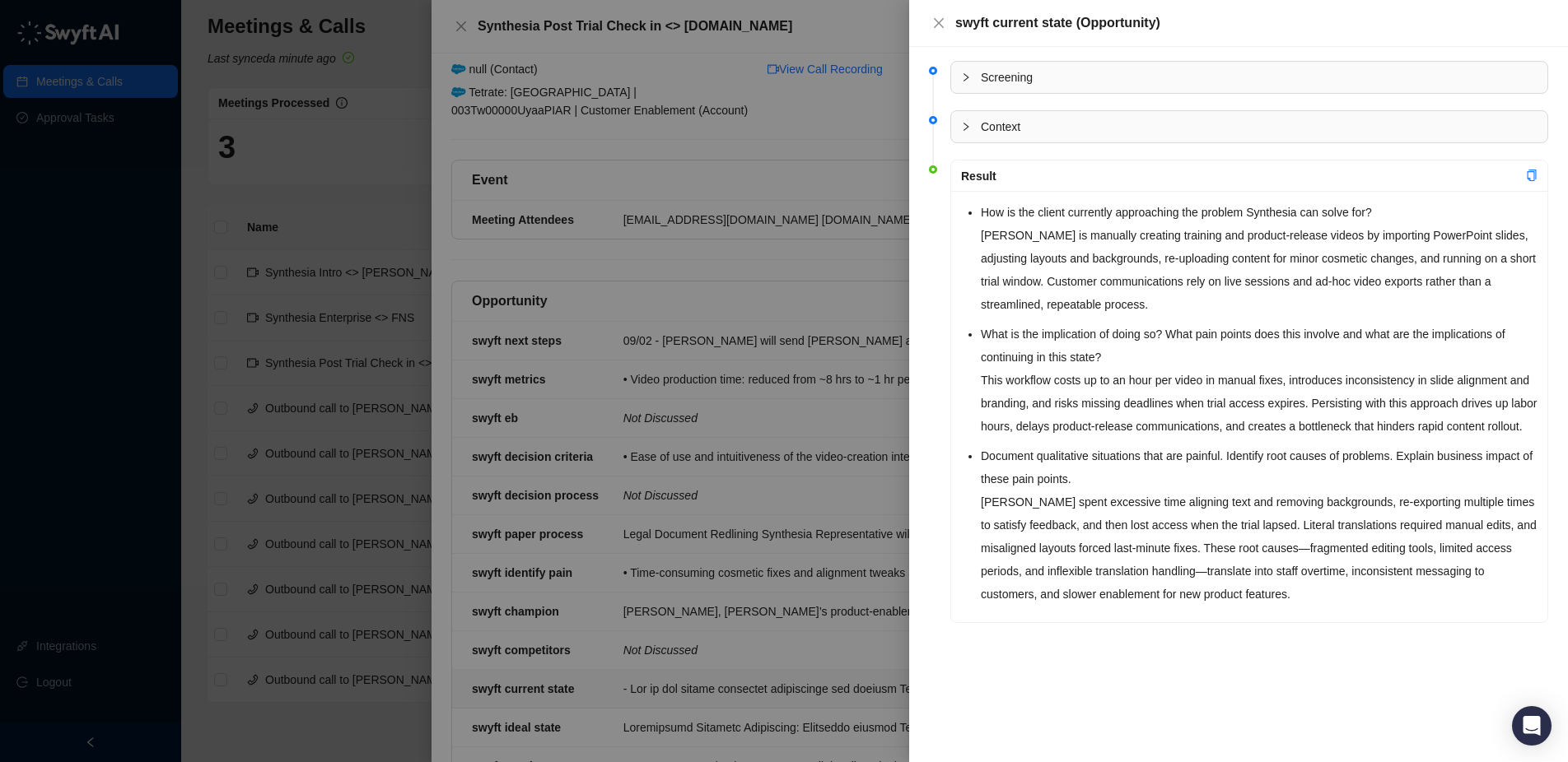
click at [968, 82] on icon "collapsed" at bounding box center [965, 77] width 10 height 10
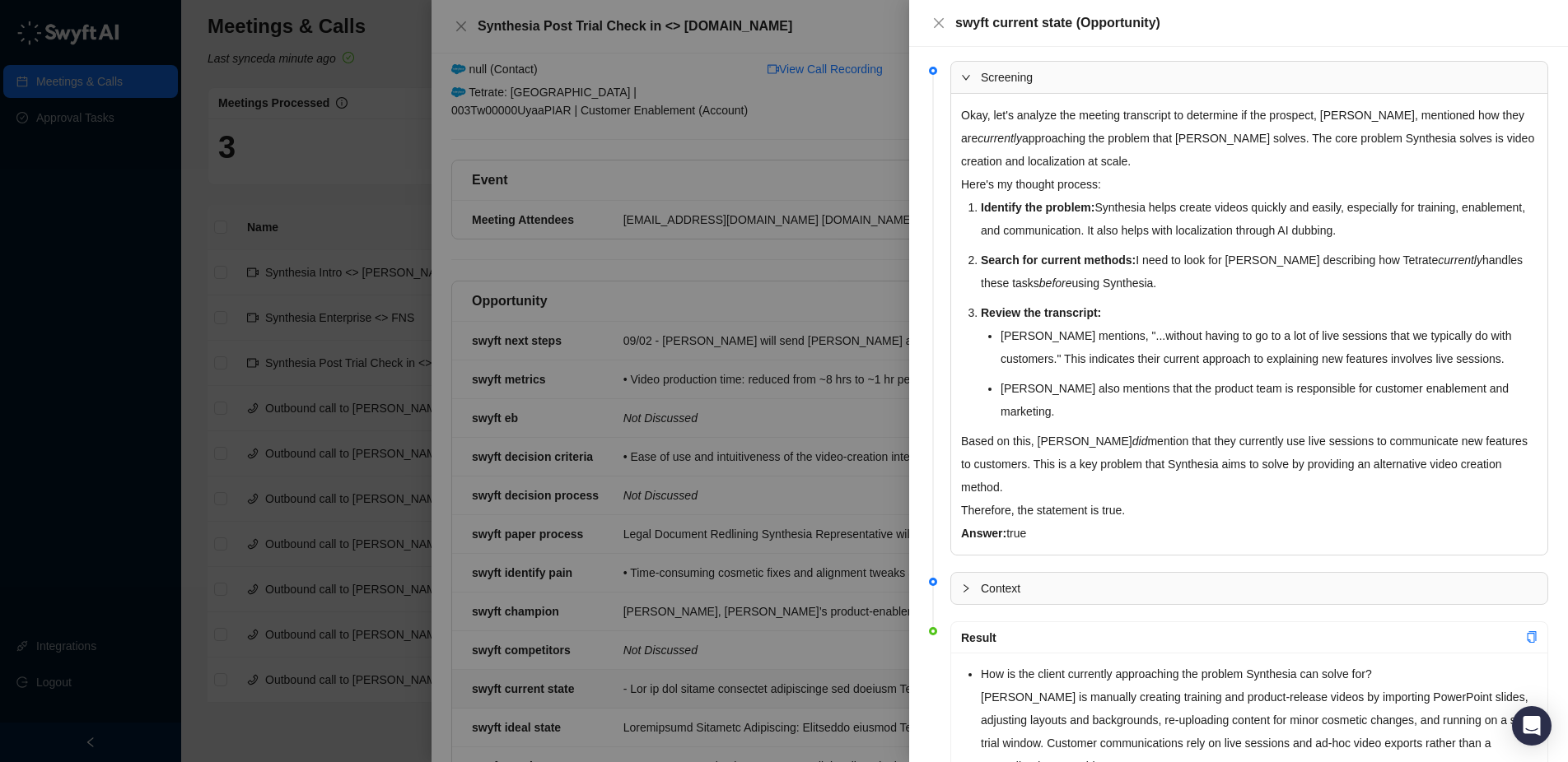
click at [968, 82] on icon "expanded" at bounding box center [965, 77] width 10 height 10
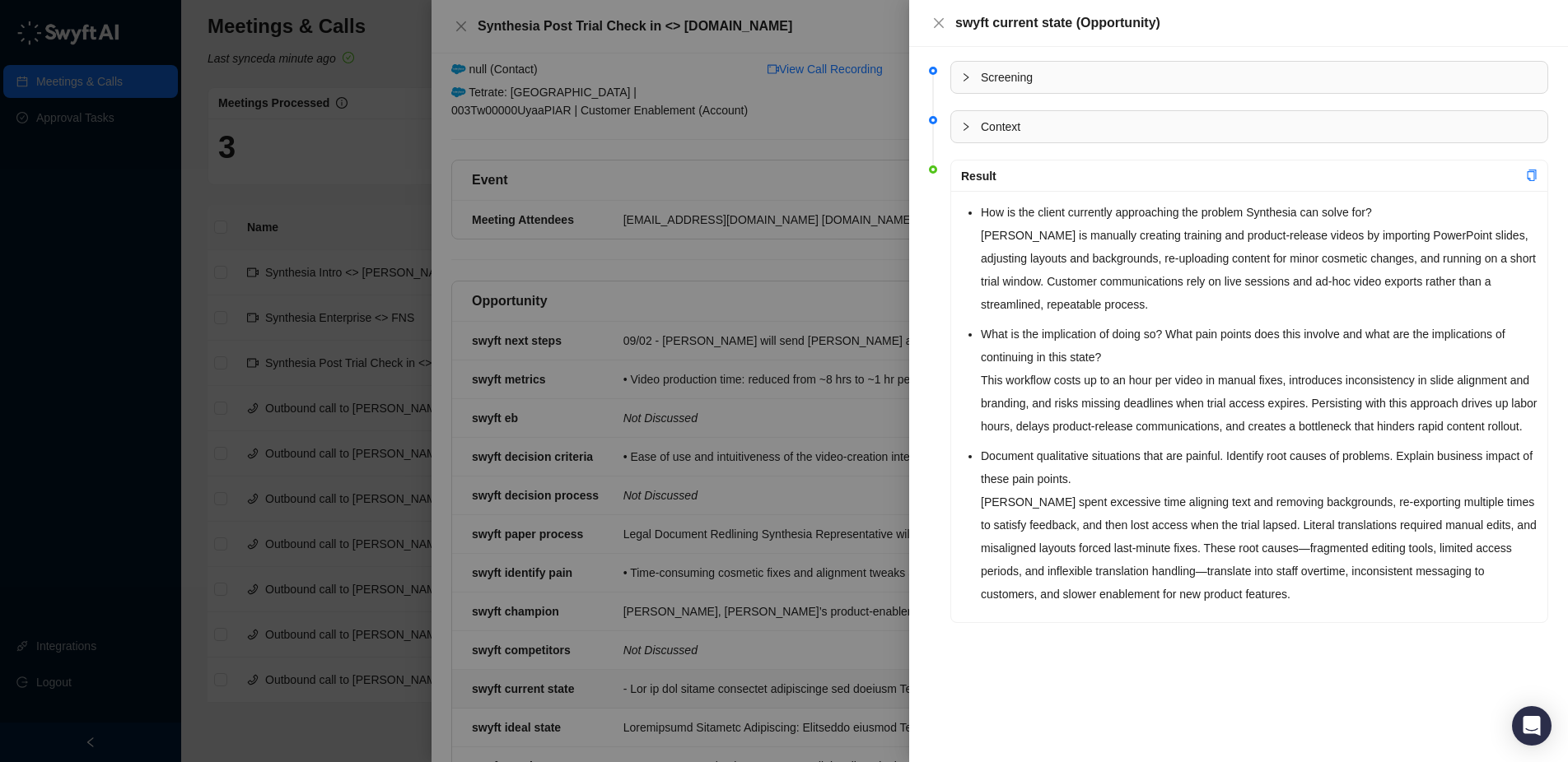
click at [946, 39] on div "swyft current state (Opportunity)" at bounding box center [1239, 23] width 659 height 47
click at [942, 22] on icon "close" at bounding box center [939, 23] width 13 height 13
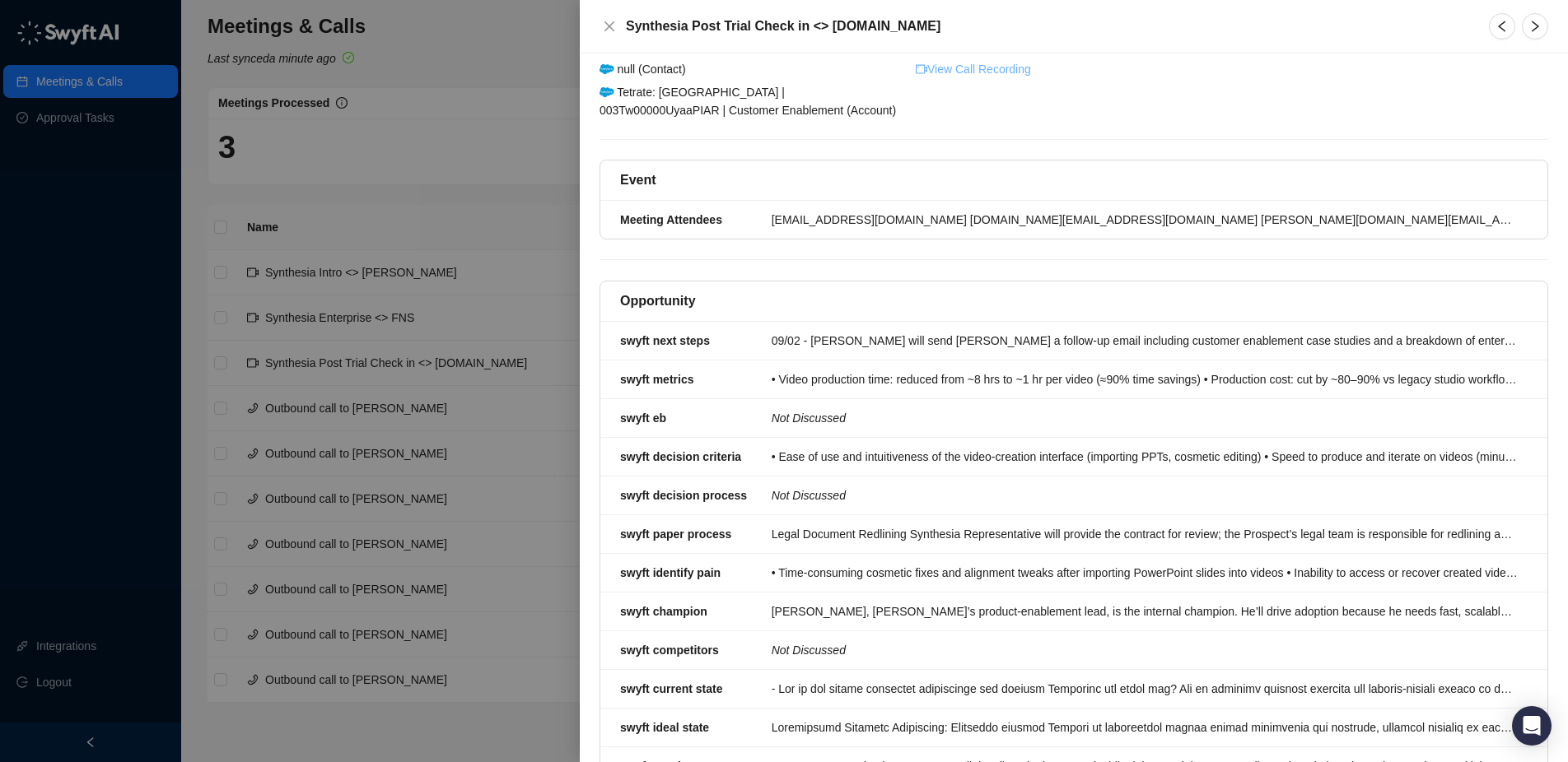
click at [972, 70] on link "View Call Recording" at bounding box center [973, 69] width 115 height 18
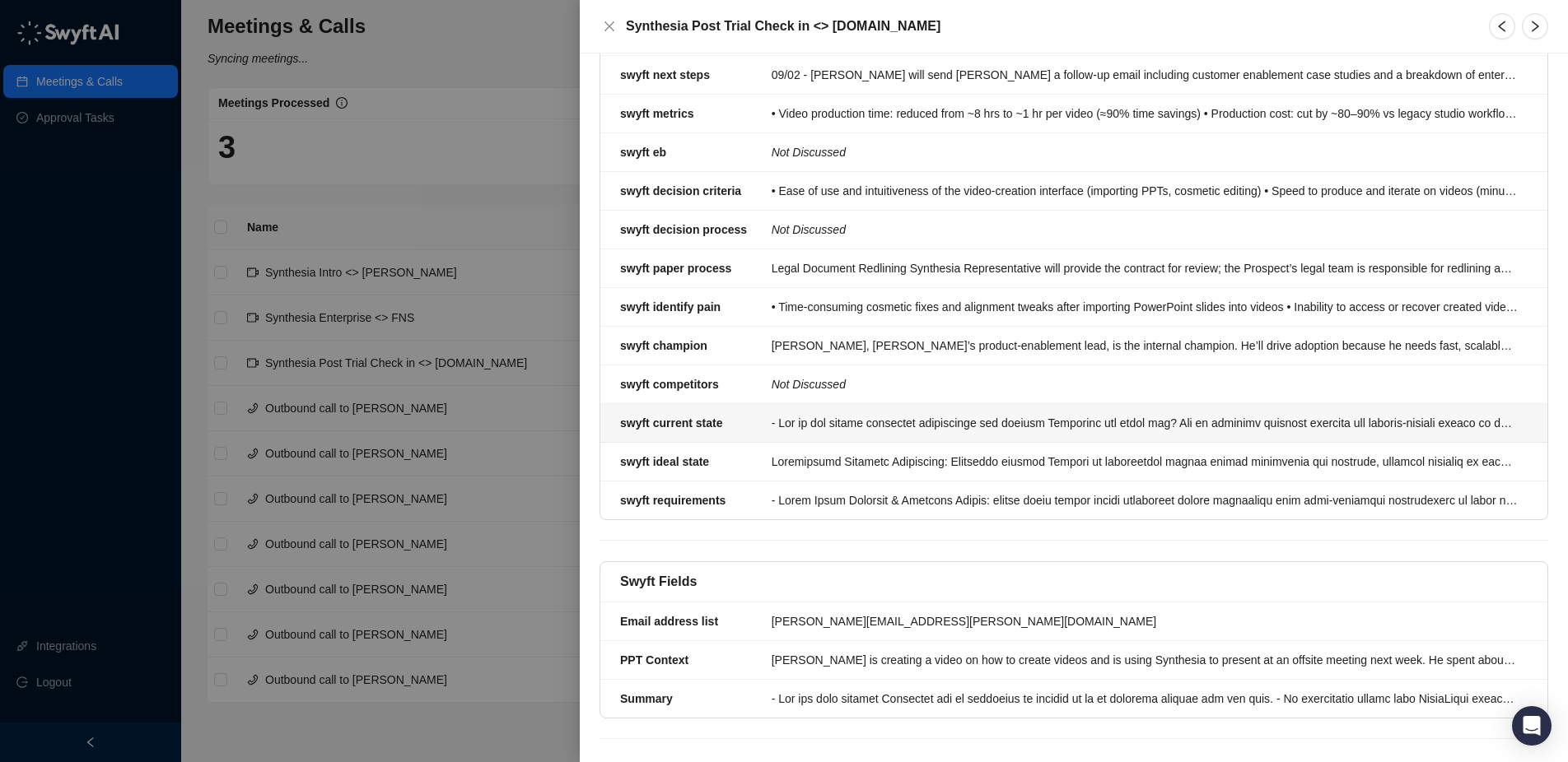
scroll to position [364, 0]
click at [609, 28] on icon "close" at bounding box center [609, 26] width 13 height 13
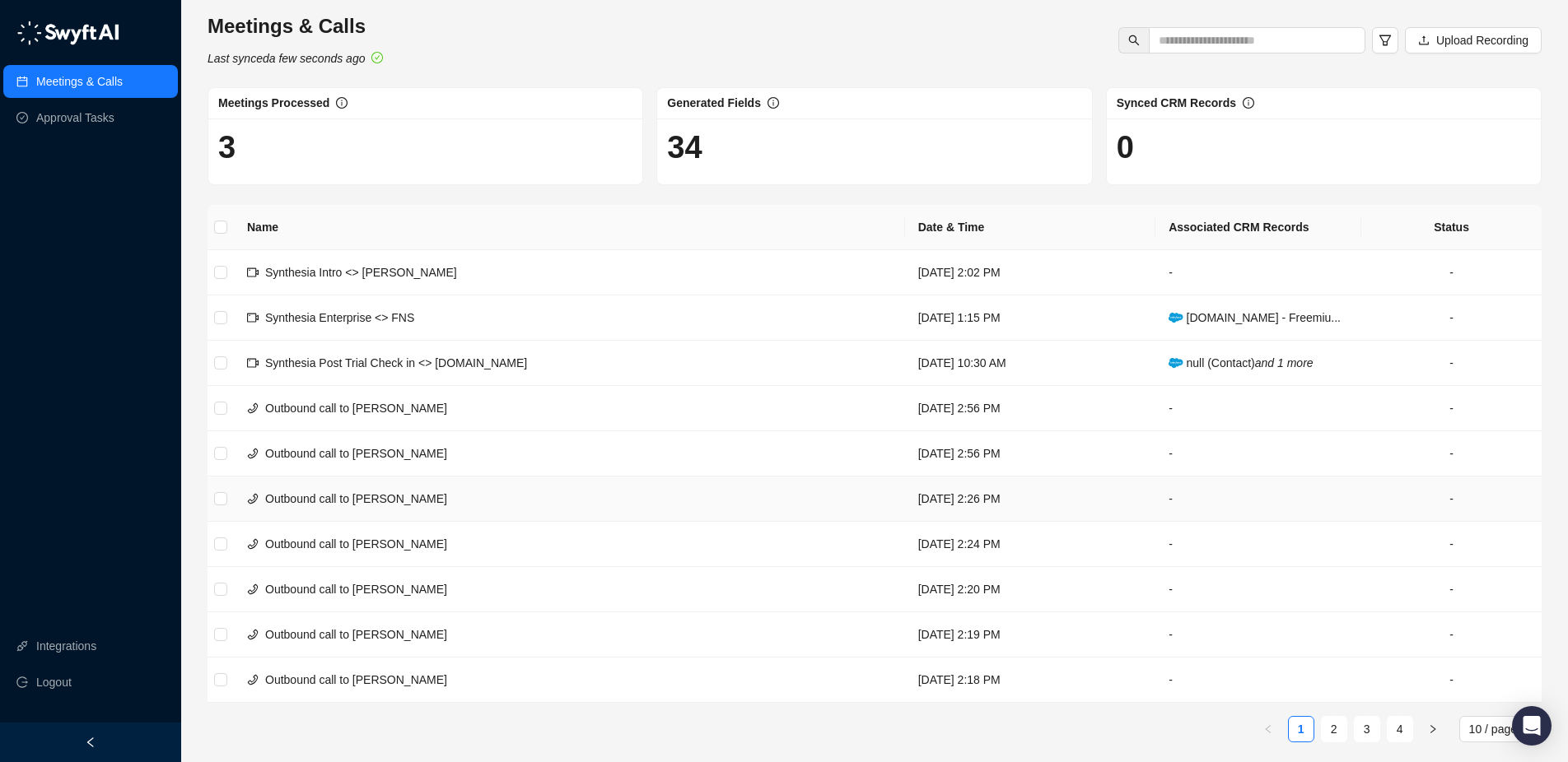
scroll to position [6, 0]
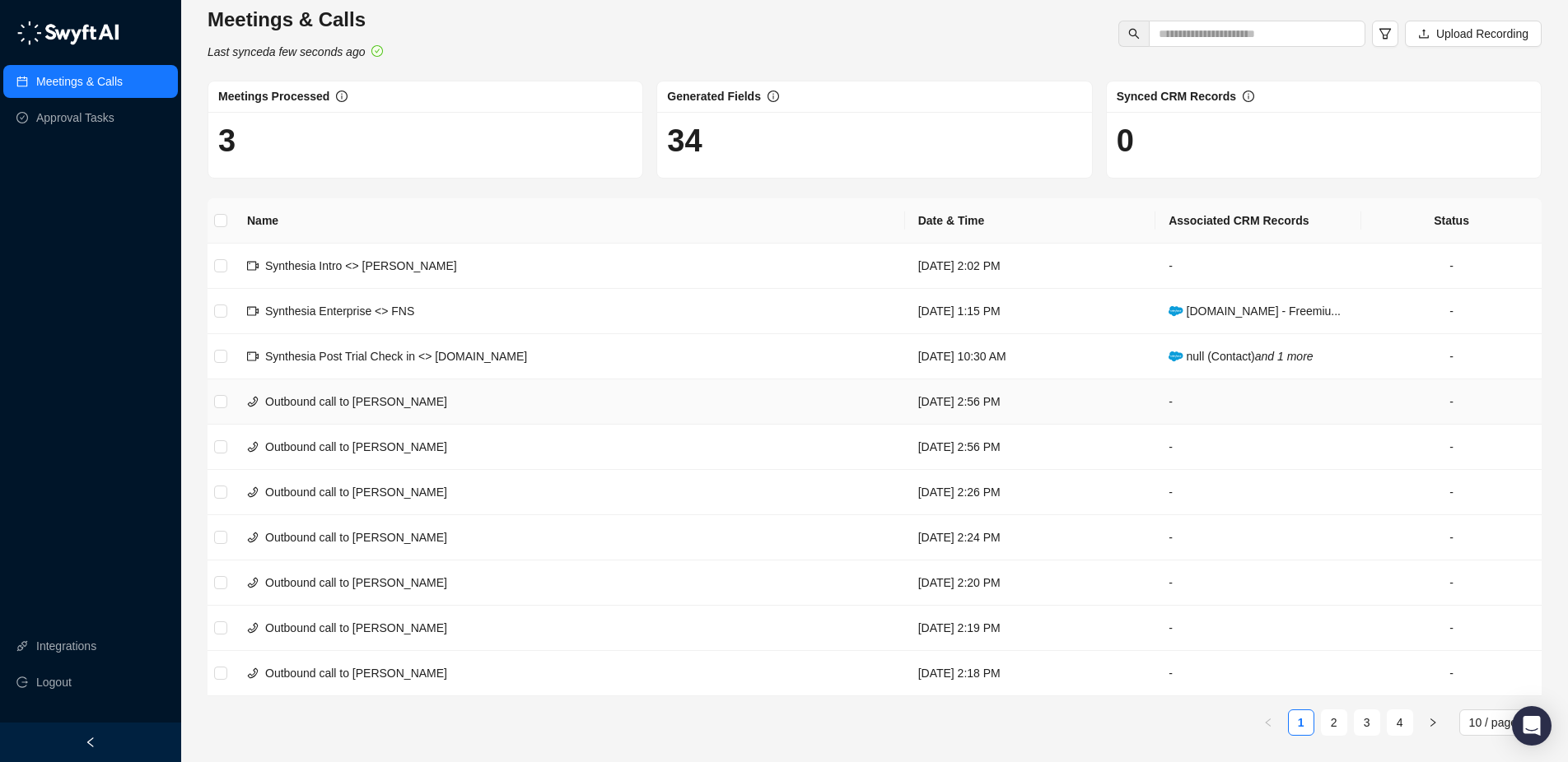
click at [544, 410] on td "Outbound call to [PERSON_NAME]" at bounding box center [570, 402] width 671 height 45
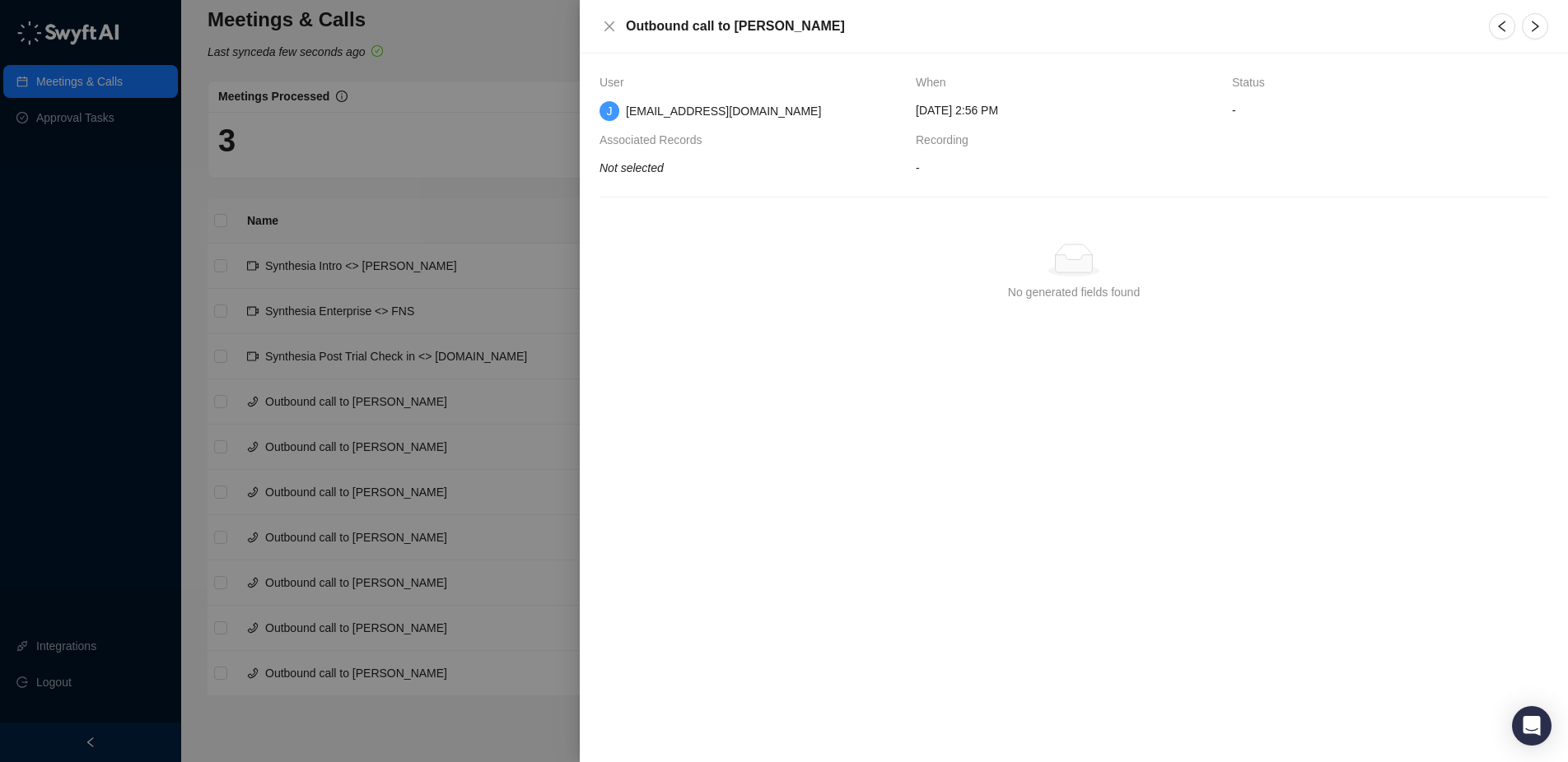
click at [495, 153] on div at bounding box center [784, 381] width 1568 height 762
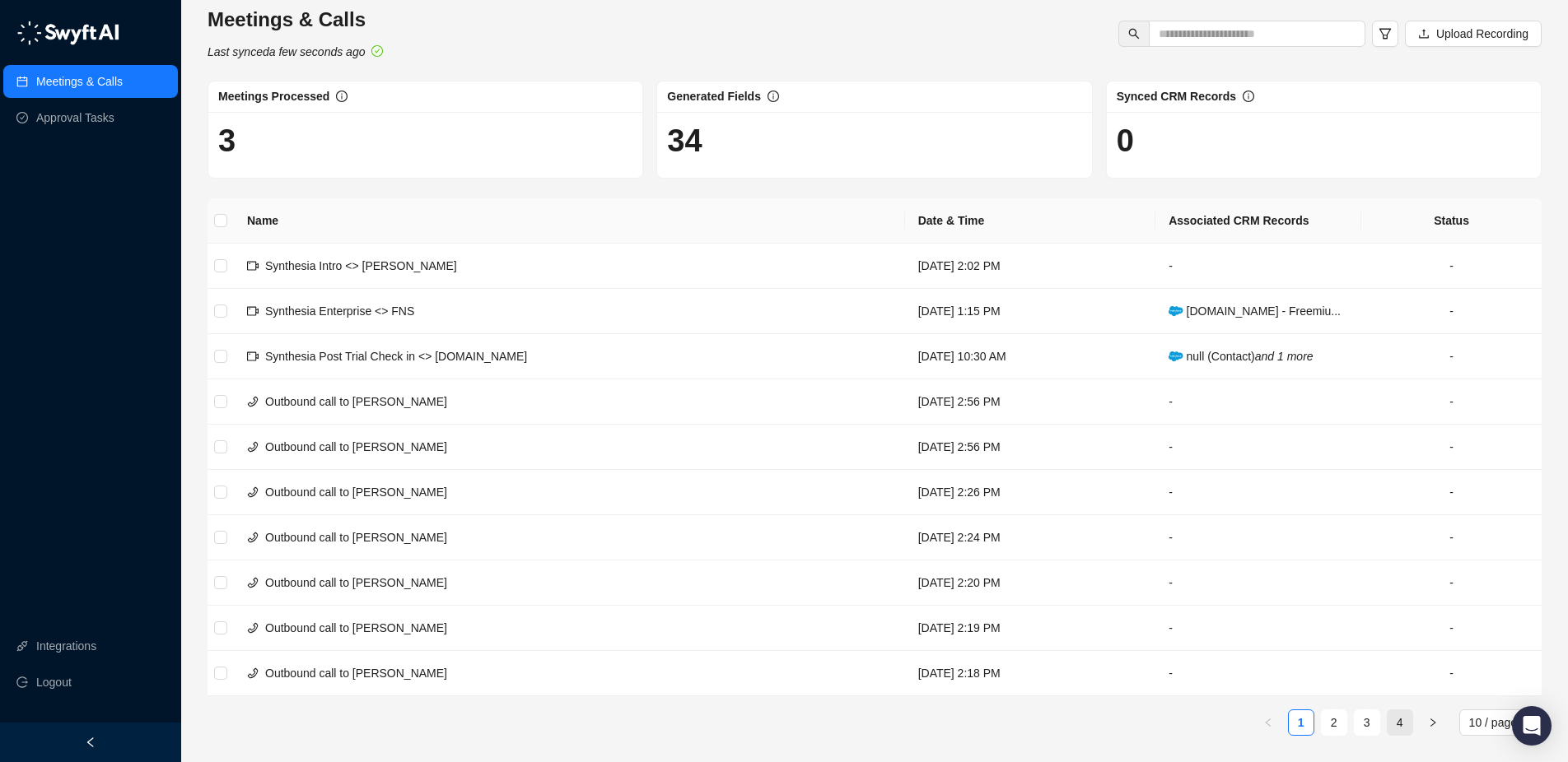
click at [1399, 720] on link "4" at bounding box center [1400, 723] width 25 height 25
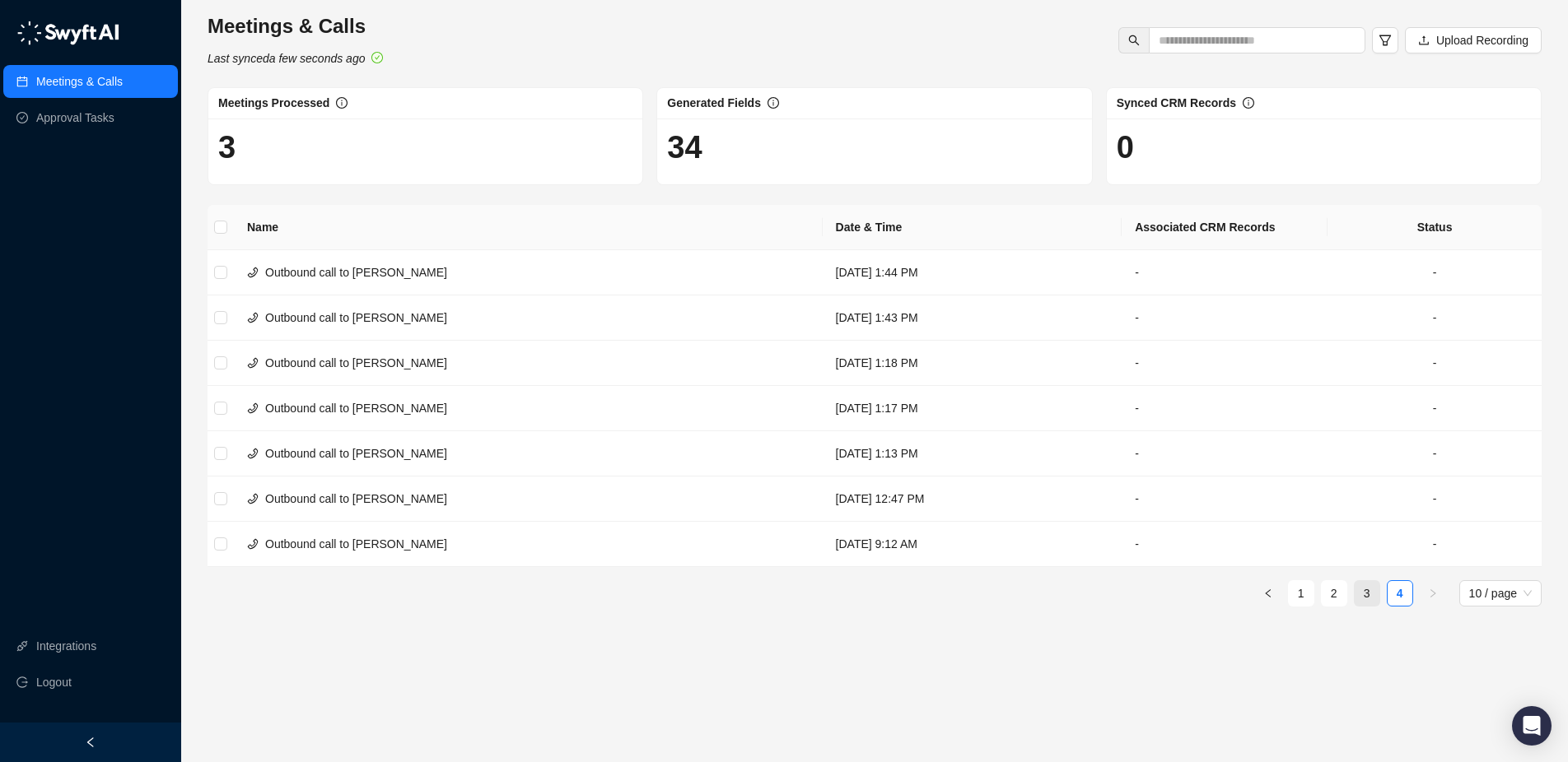
click at [1371, 595] on link "3" at bounding box center [1367, 593] width 25 height 25
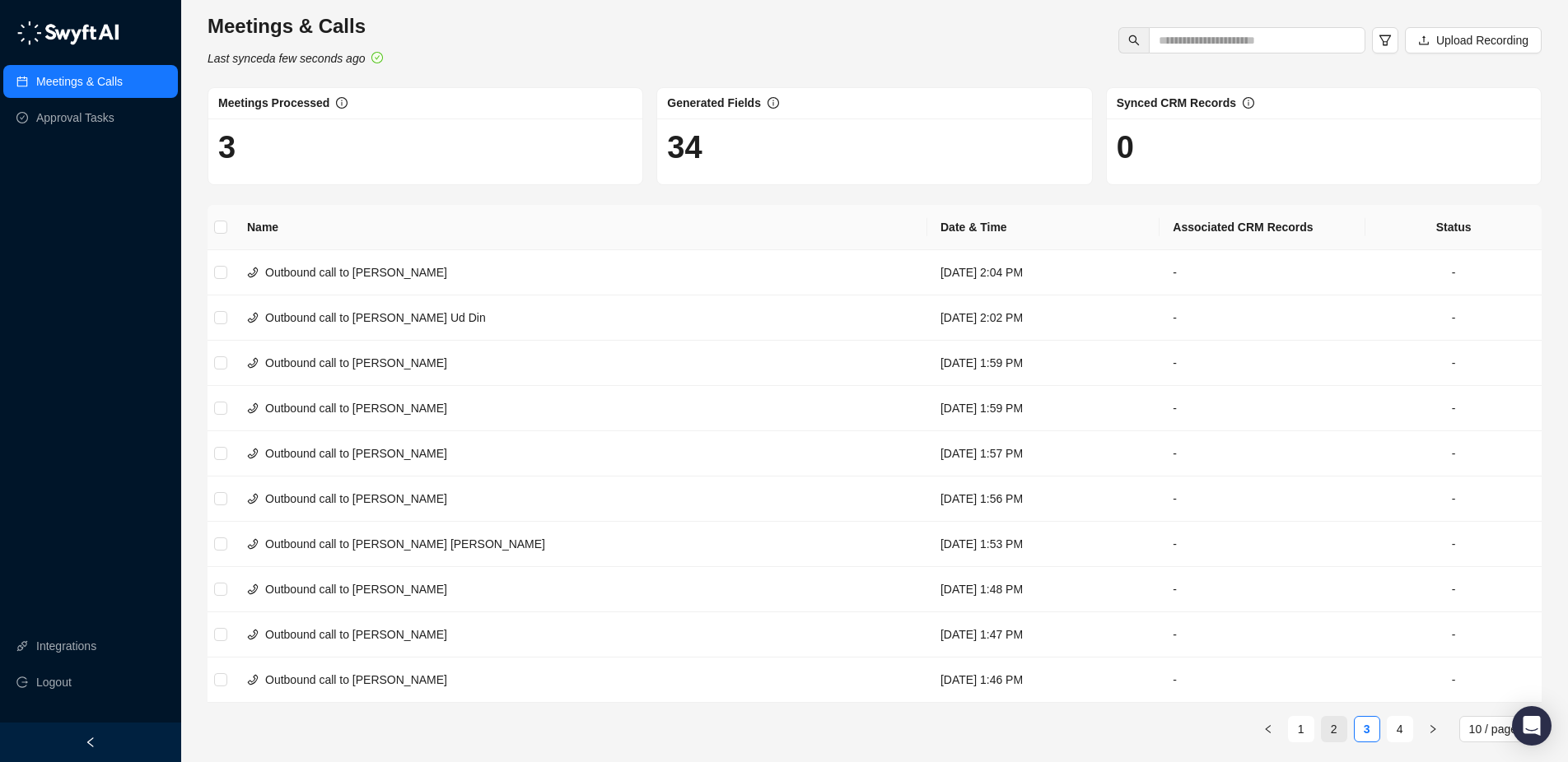
click at [1343, 728] on link "2" at bounding box center [1335, 729] width 25 height 25
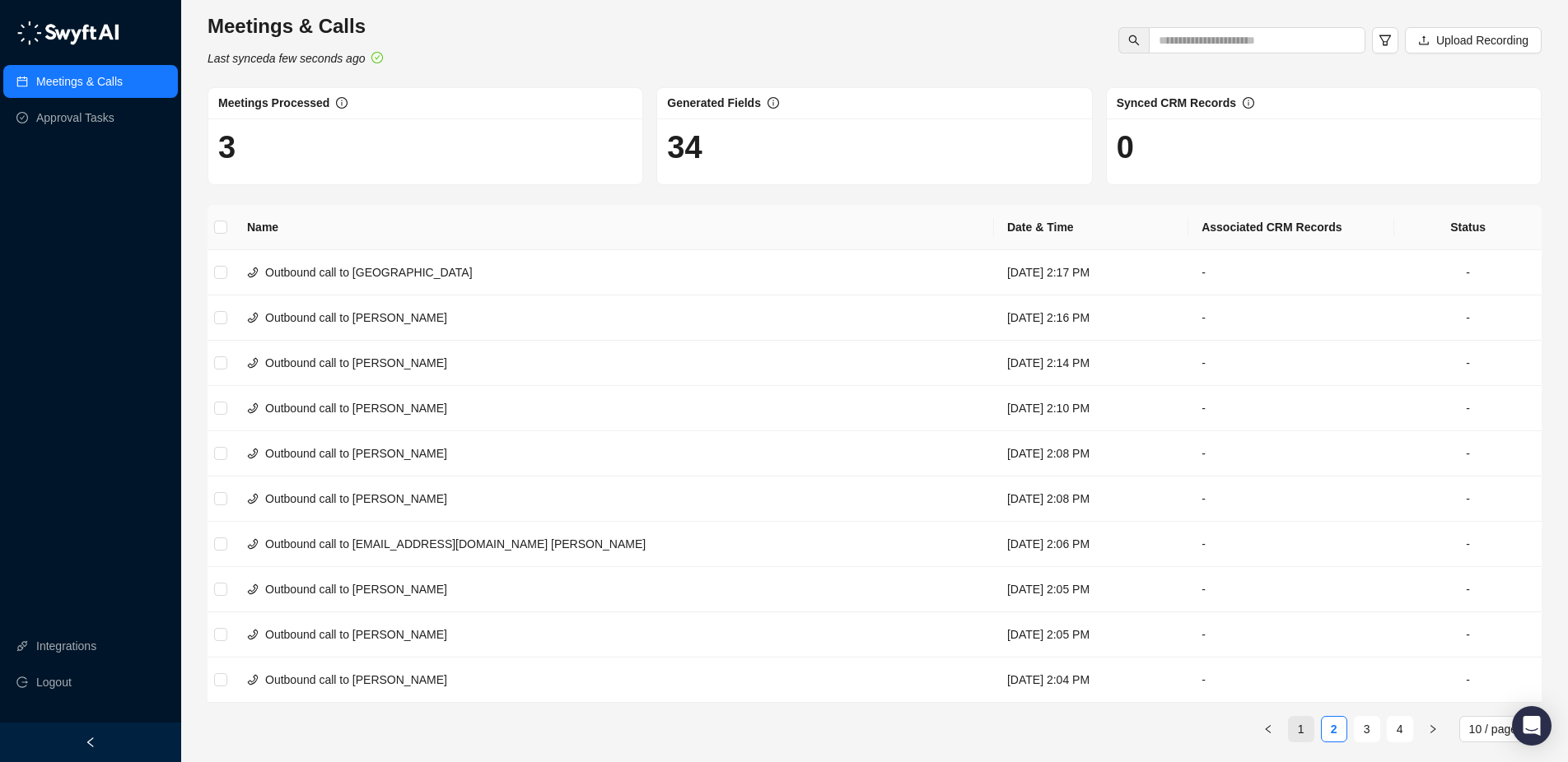
click at [1302, 731] on link "1" at bounding box center [1302, 729] width 25 height 25
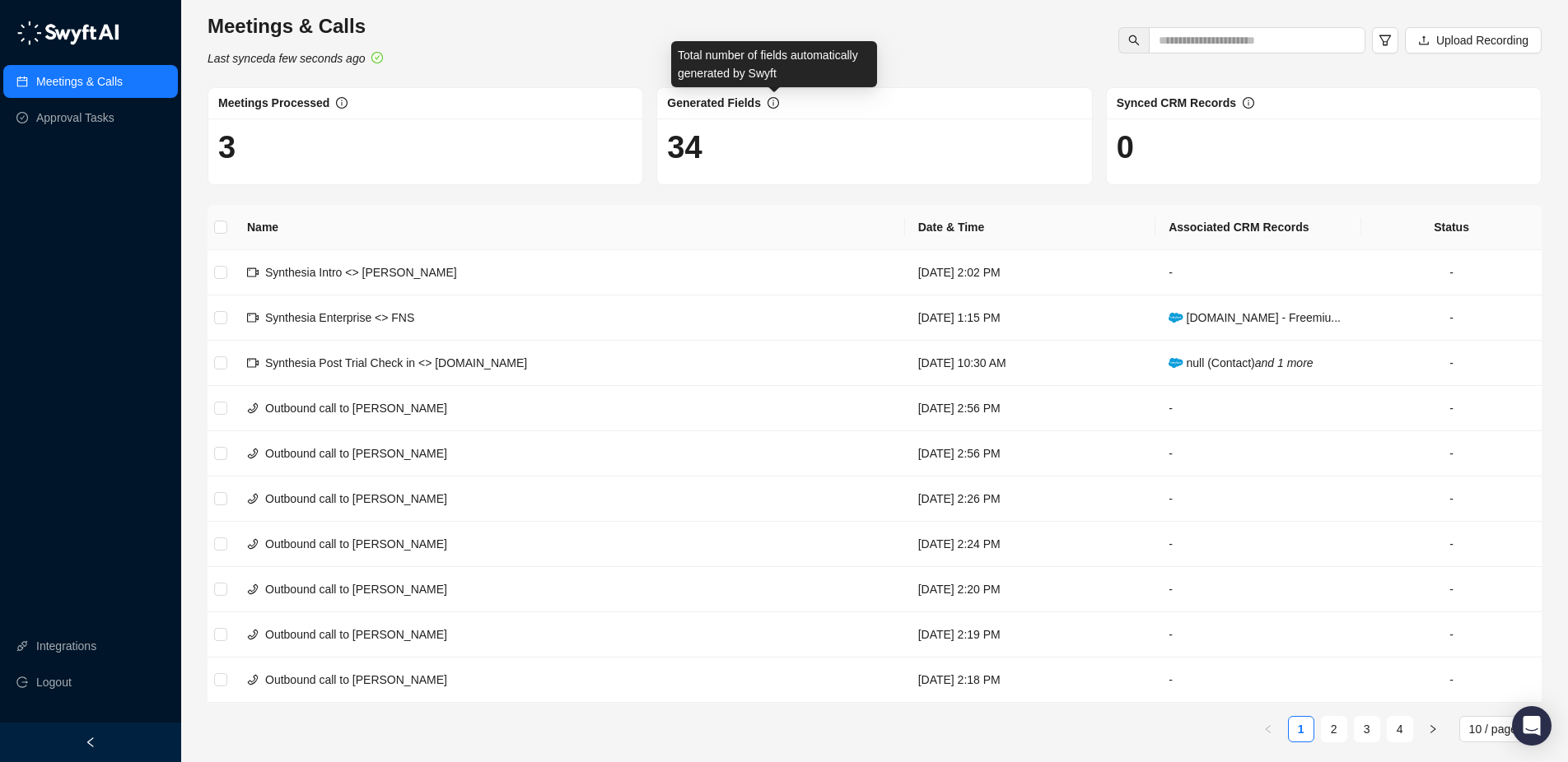
click at [777, 105] on icon "info-circle" at bounding box center [773, 103] width 12 height 12
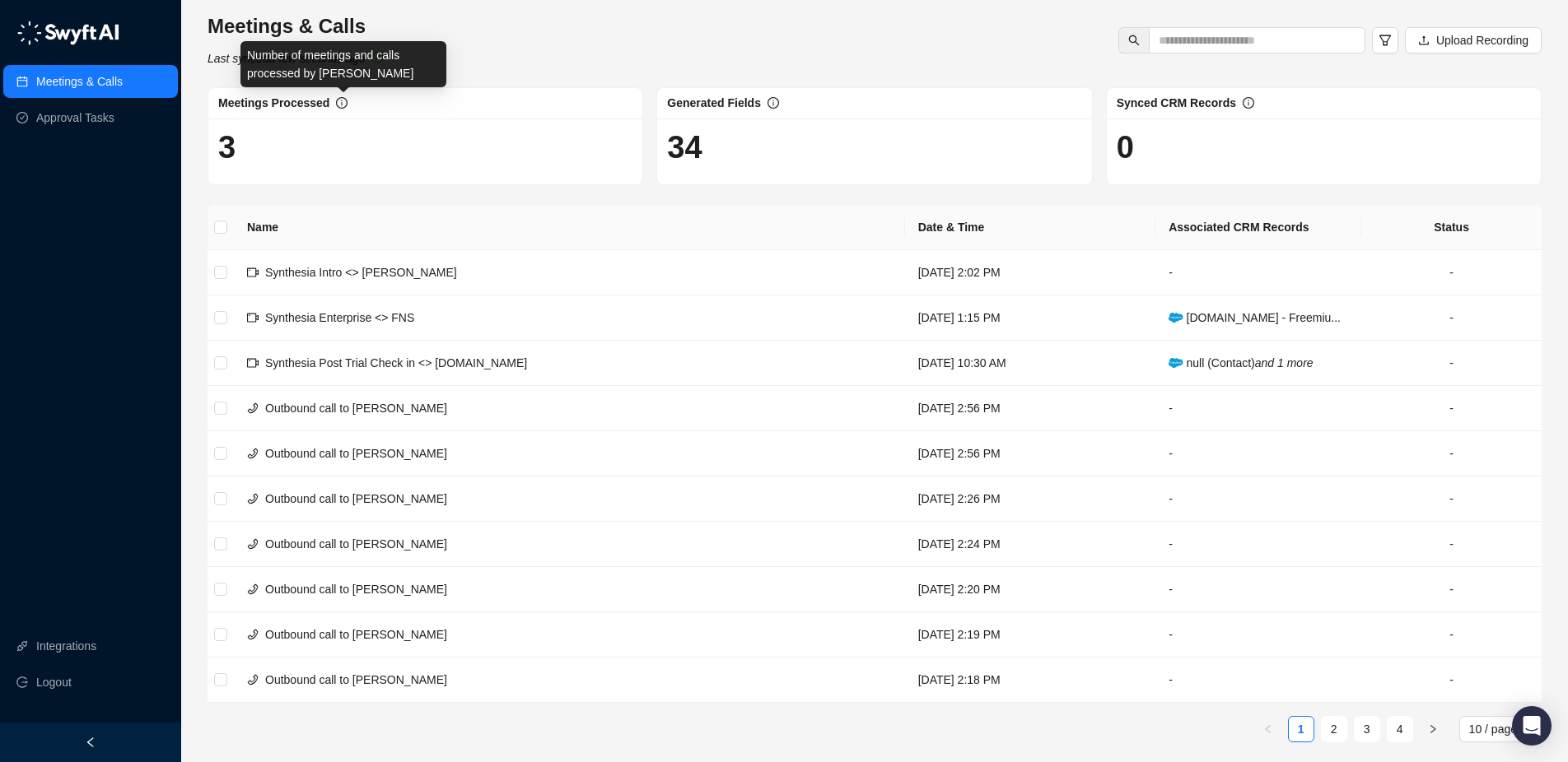
click at [344, 108] on icon "info-circle" at bounding box center [342, 103] width 12 height 12
